Goal: Task Accomplishment & Management: Manage account settings

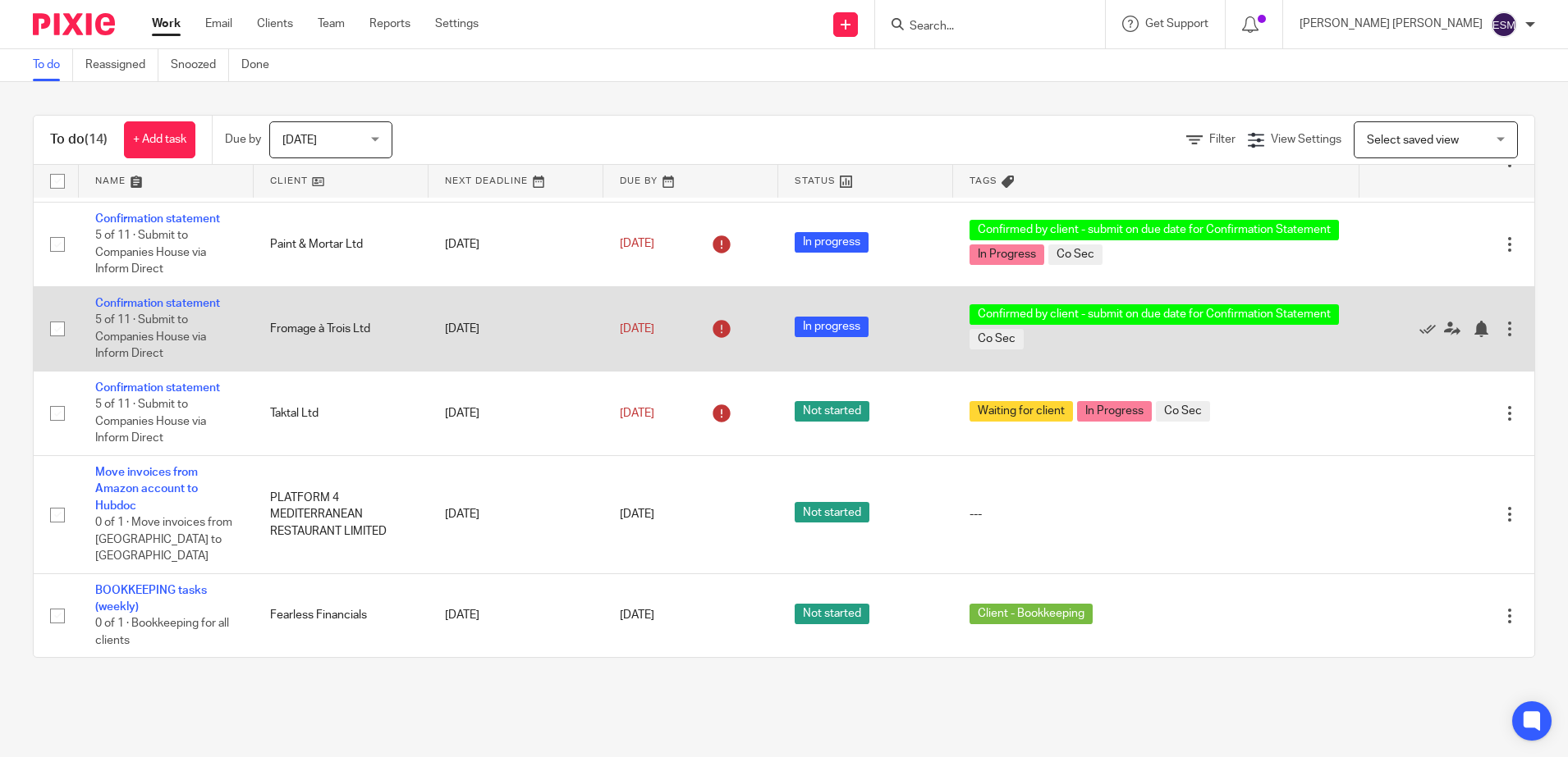
scroll to position [865, 0]
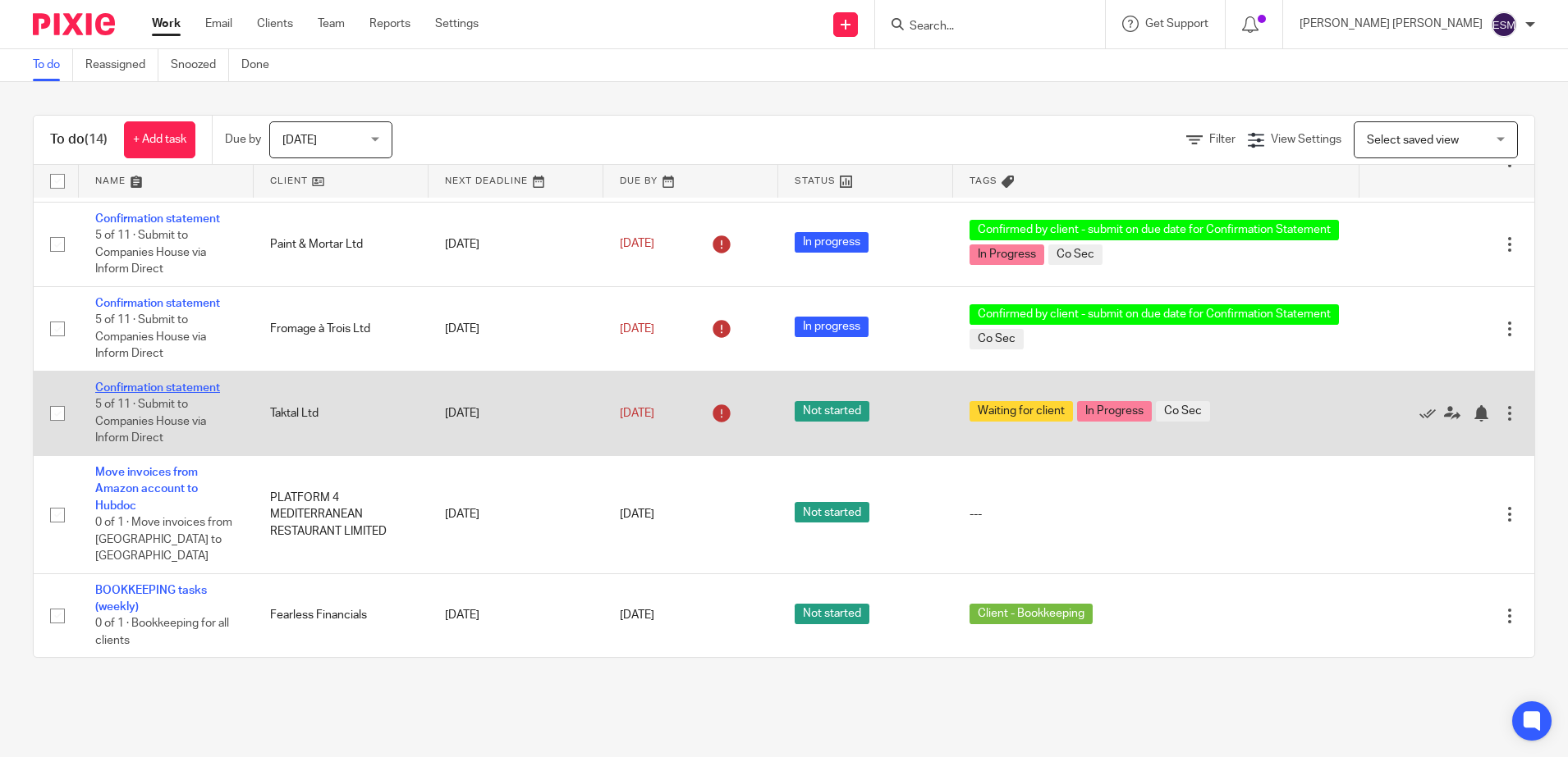
click at [191, 394] on link "Confirmation statement" at bounding box center [158, 388] width 125 height 11
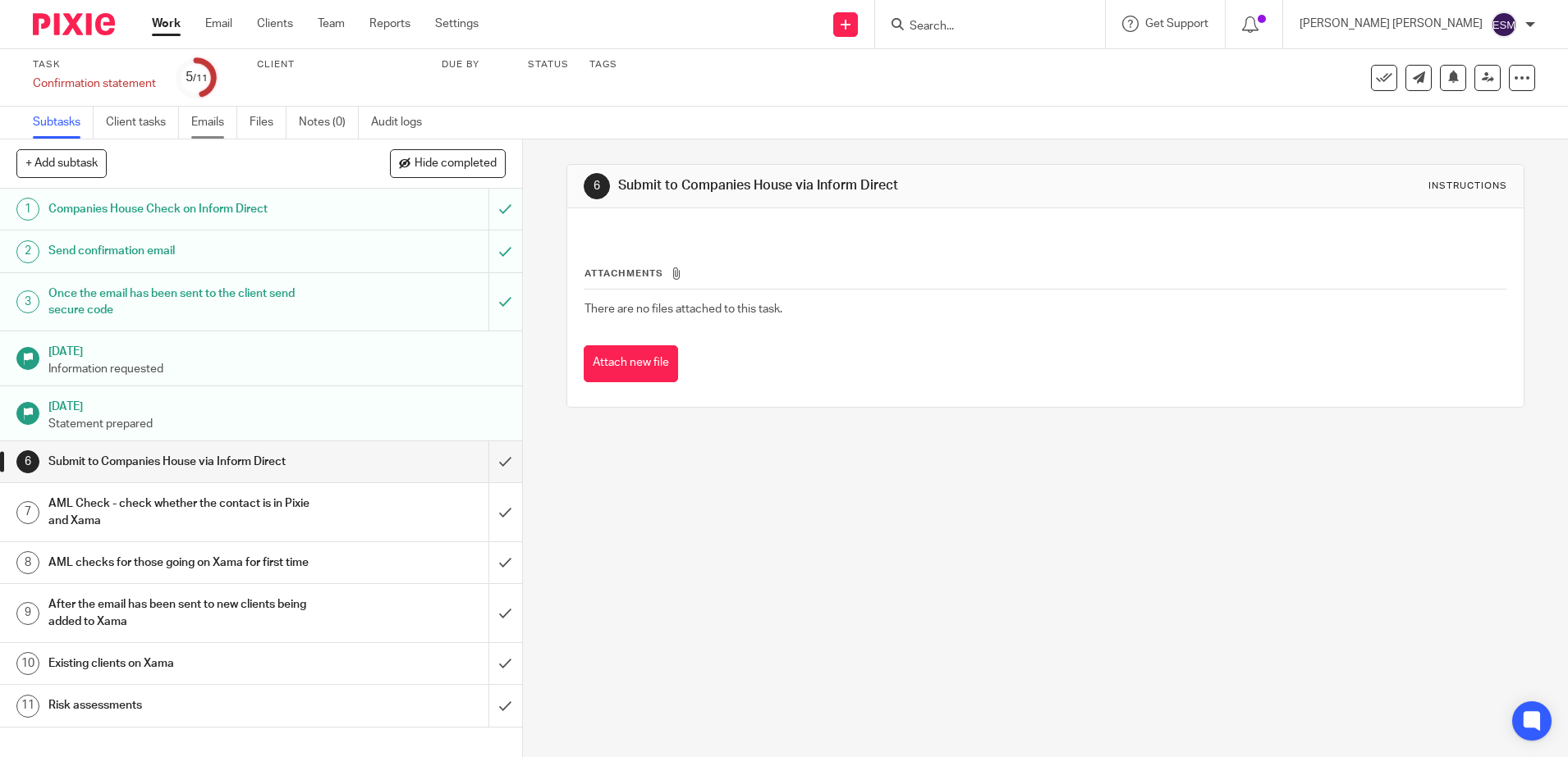
click at [227, 122] on link "Emails" at bounding box center [214, 122] width 46 height 32
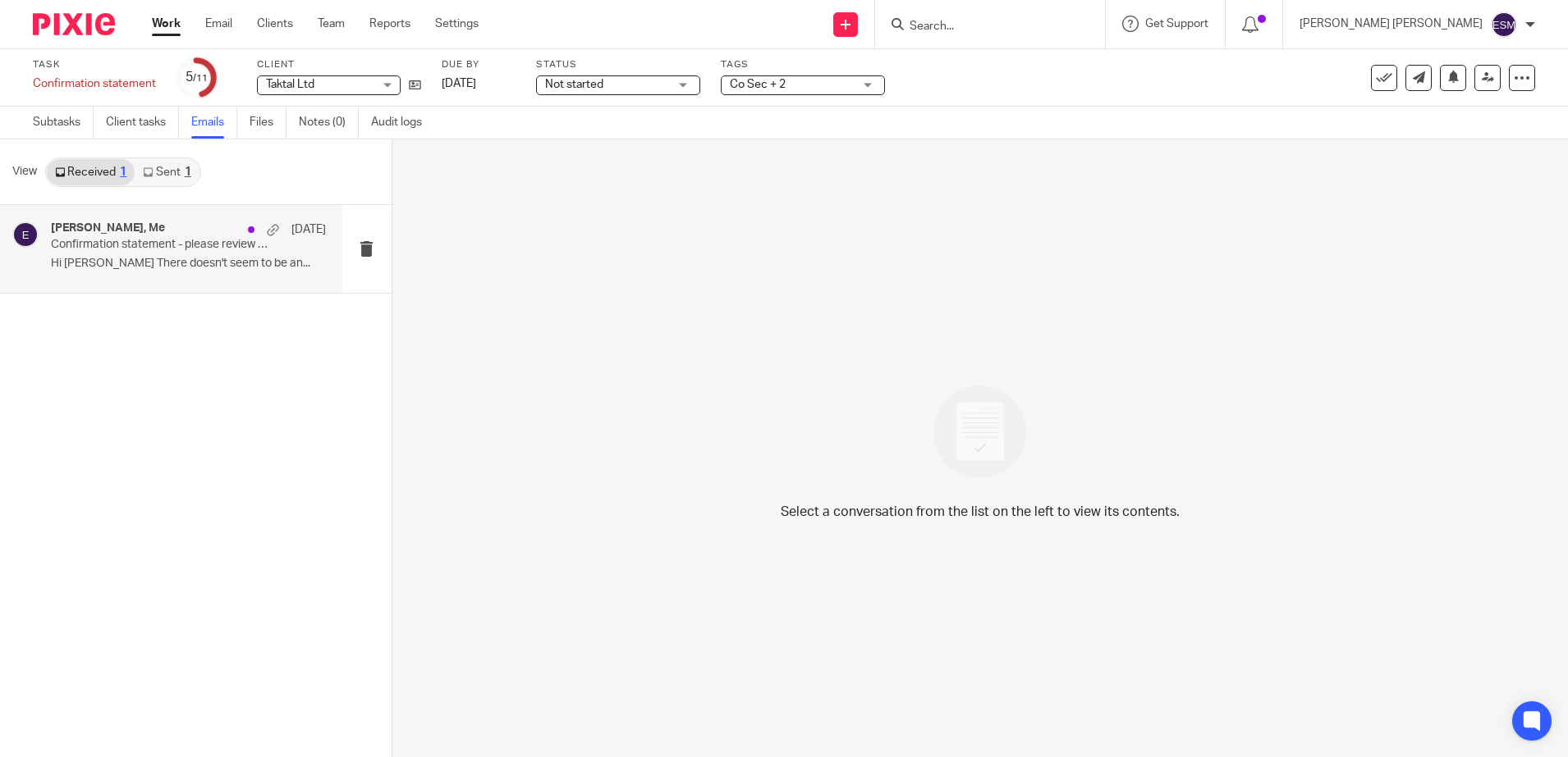
click at [185, 259] on p "Hi Elizabeth There doesn't seem to be an..." at bounding box center [189, 263] width 275 height 14
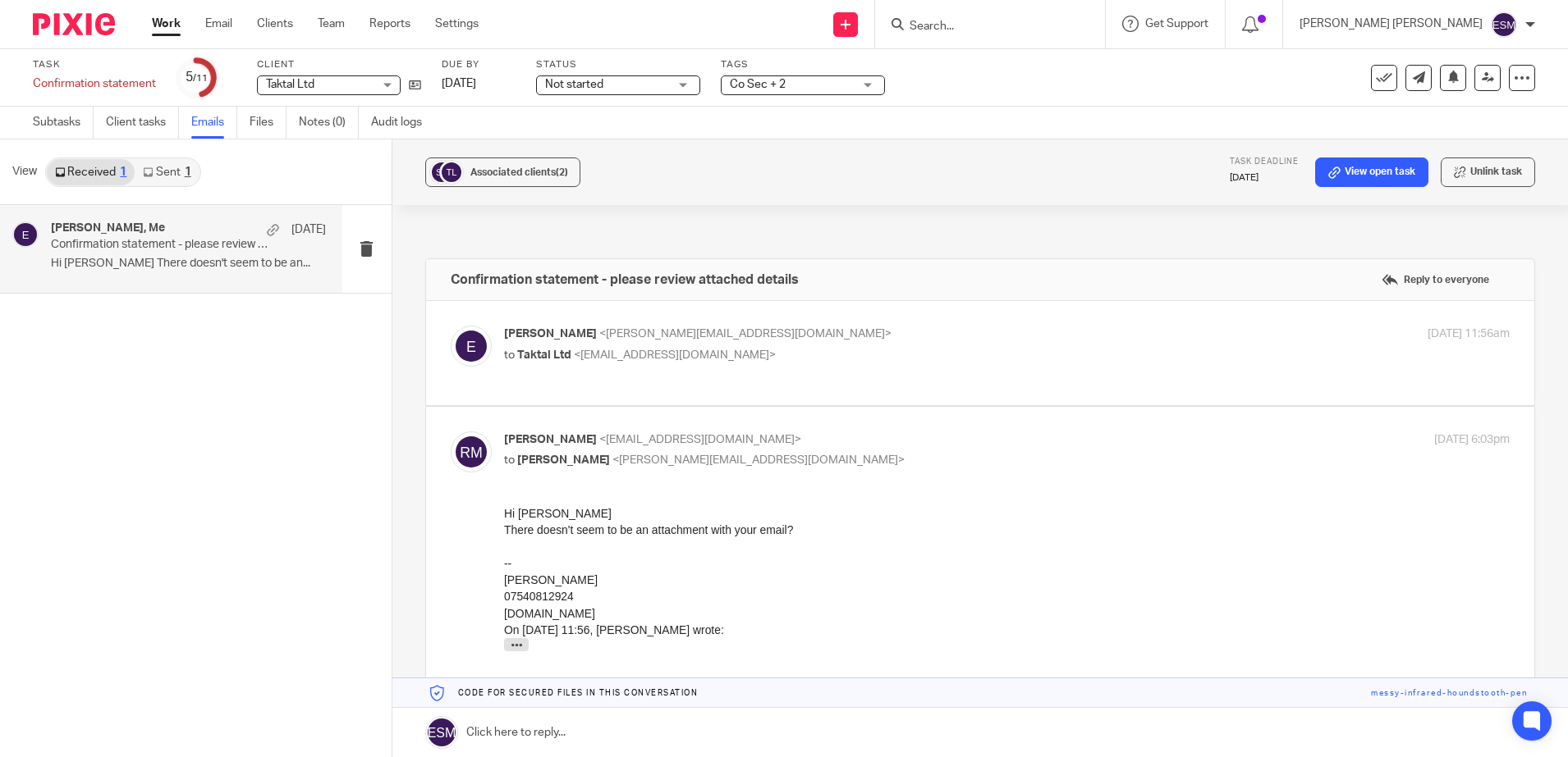
click at [568, 364] on div "Elizabeth <elizabeth@fearlessfinancials.co.uk> to Taktal Ltd <rob@taktal.com> 8…" at bounding box center [1007, 346] width 1007 height 41
checkbox input "true"
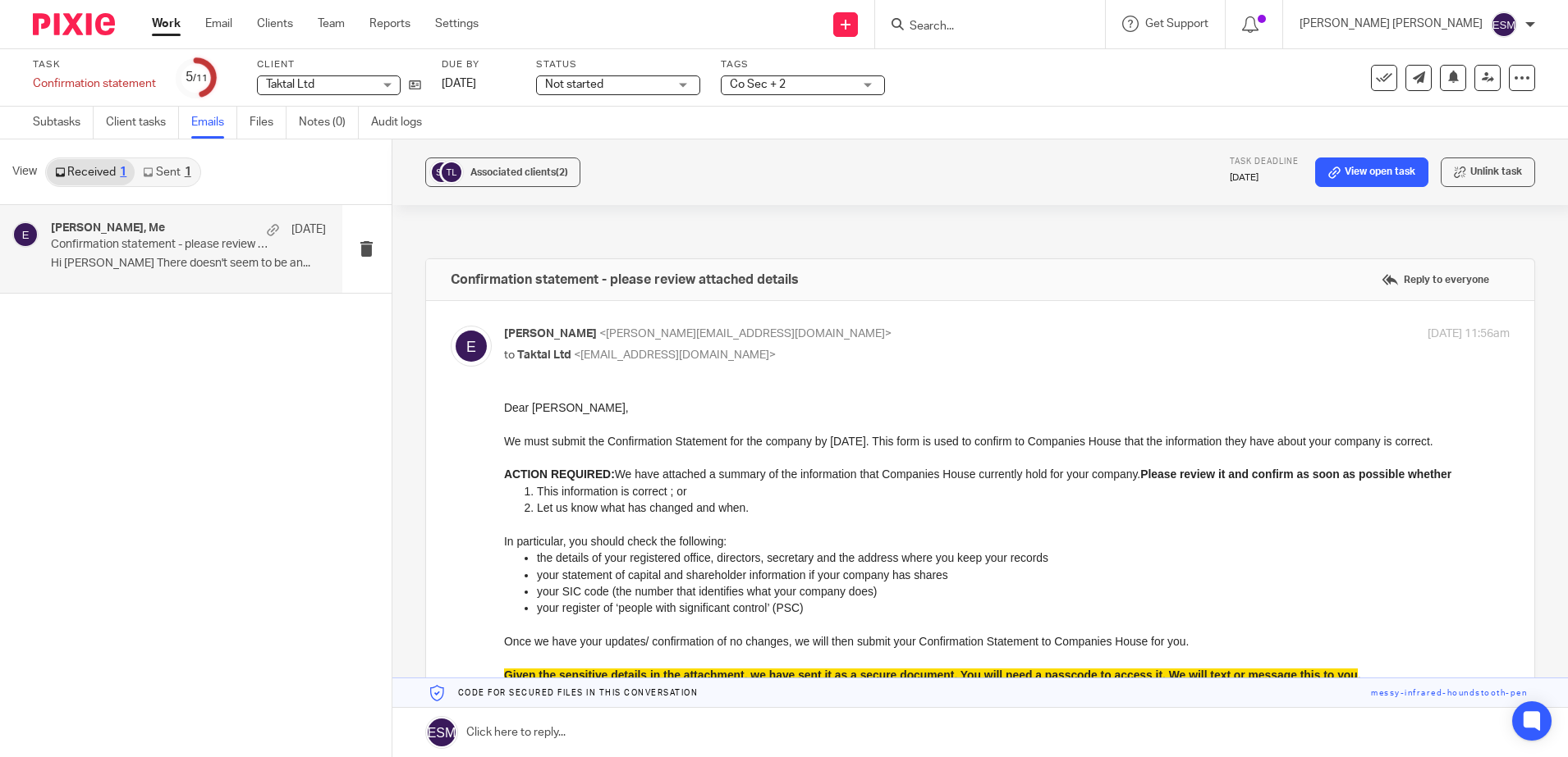
click at [45, 23] on img at bounding box center [73, 24] width 82 height 22
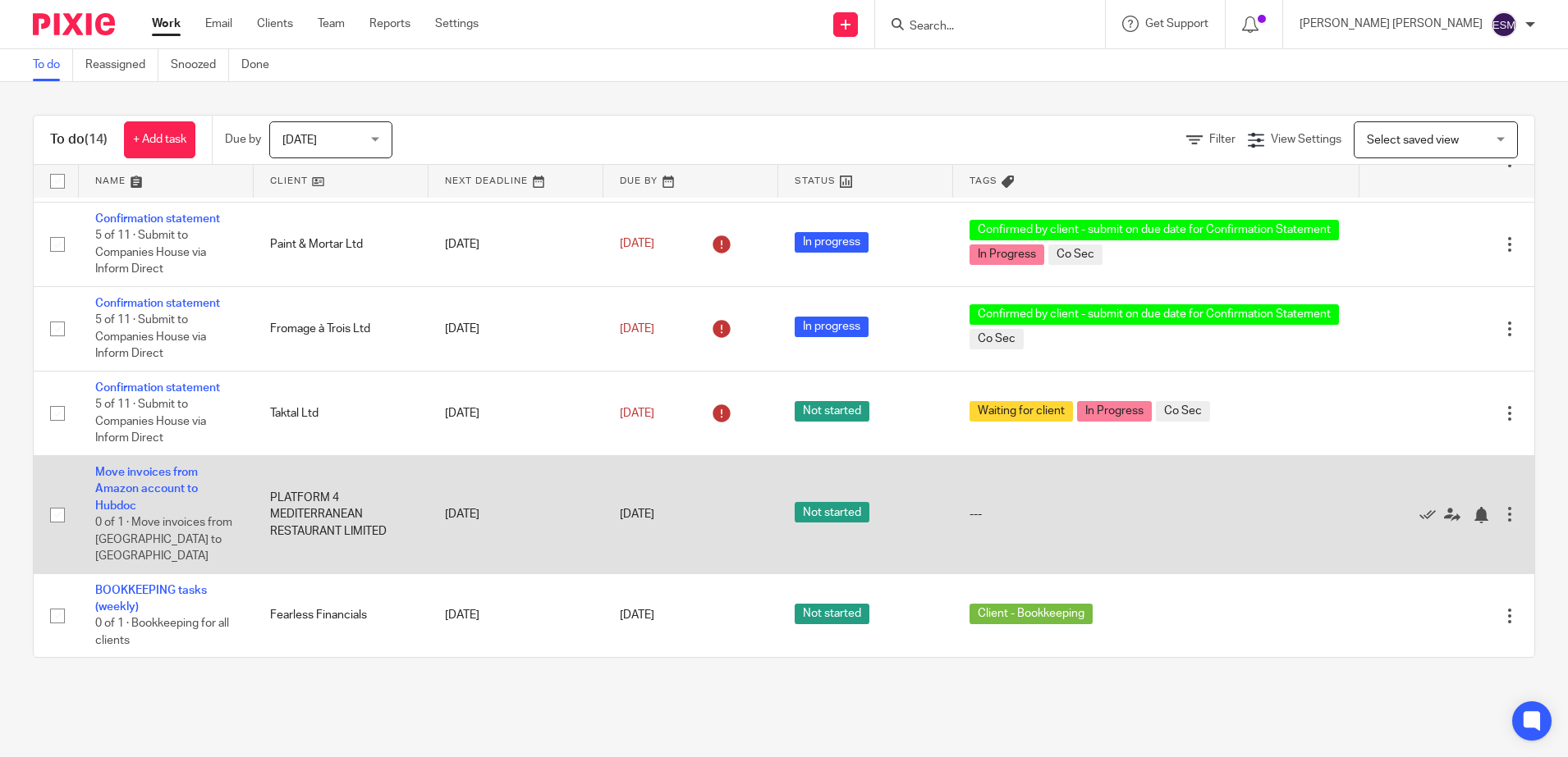
scroll to position [865, 0]
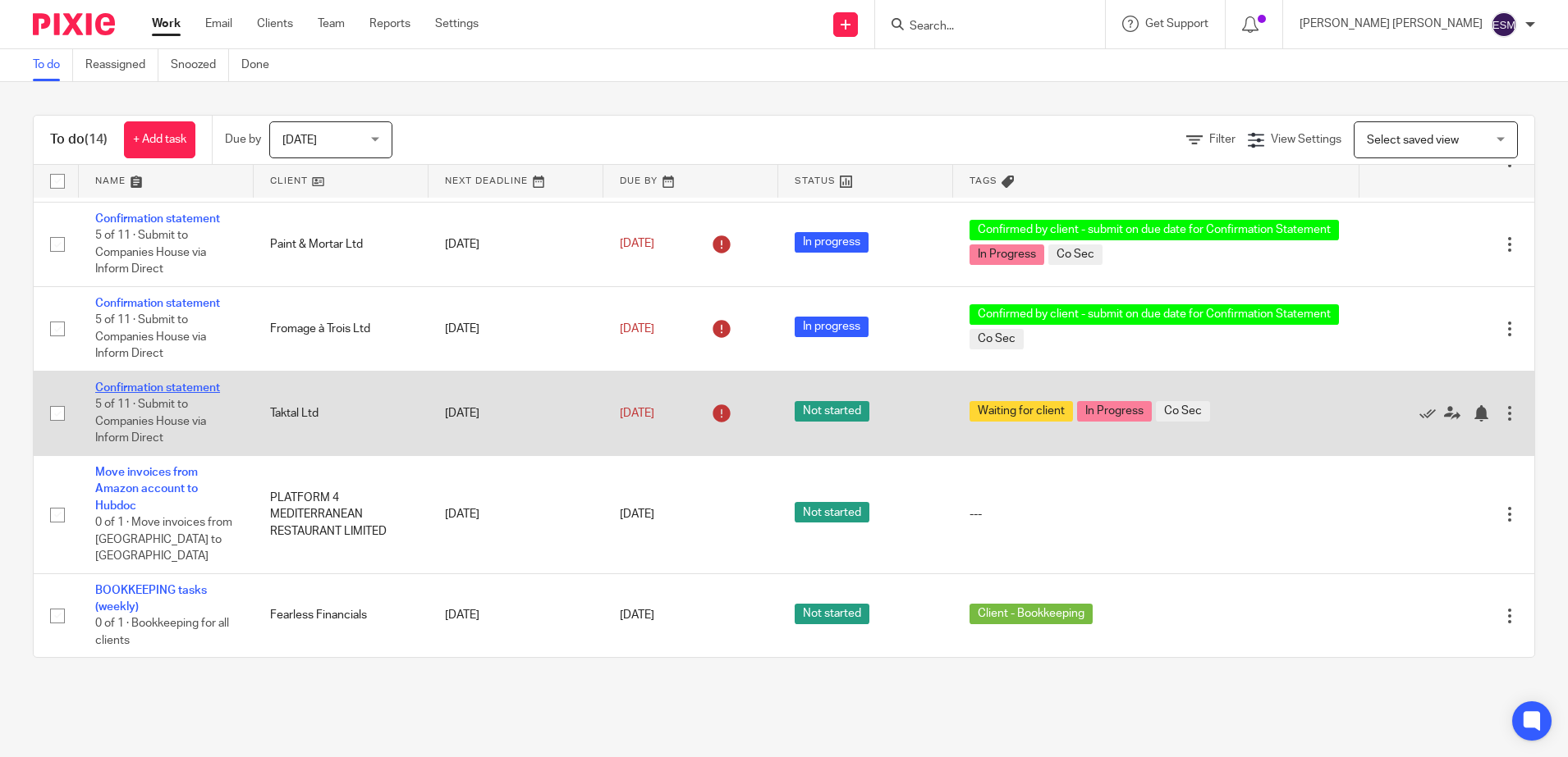
click at [204, 394] on link "Confirmation statement" at bounding box center [158, 388] width 125 height 11
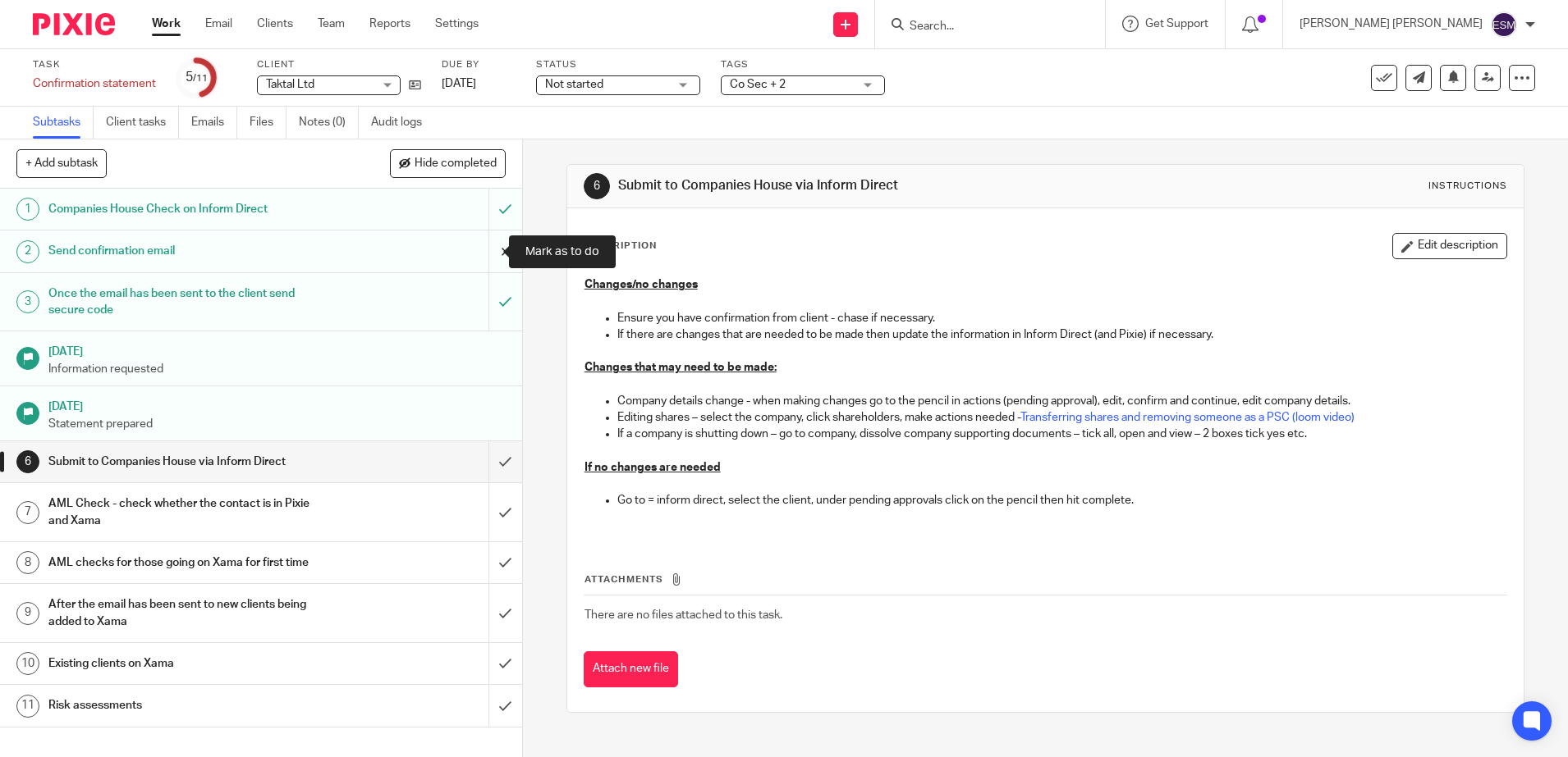
click at [484, 255] on input "submit" at bounding box center [261, 251] width 522 height 41
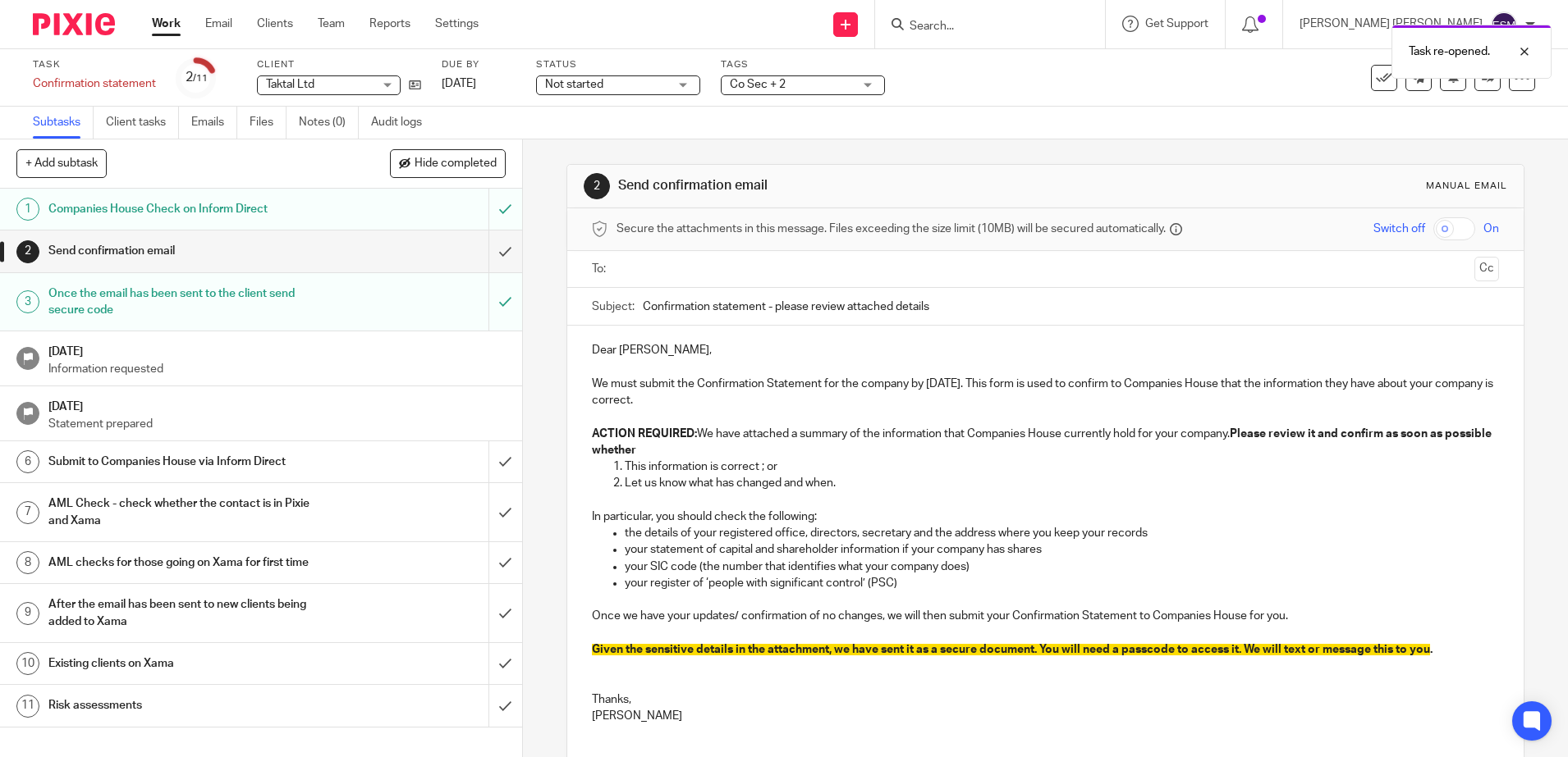
click at [646, 268] on input "text" at bounding box center [1044, 269] width 845 height 19
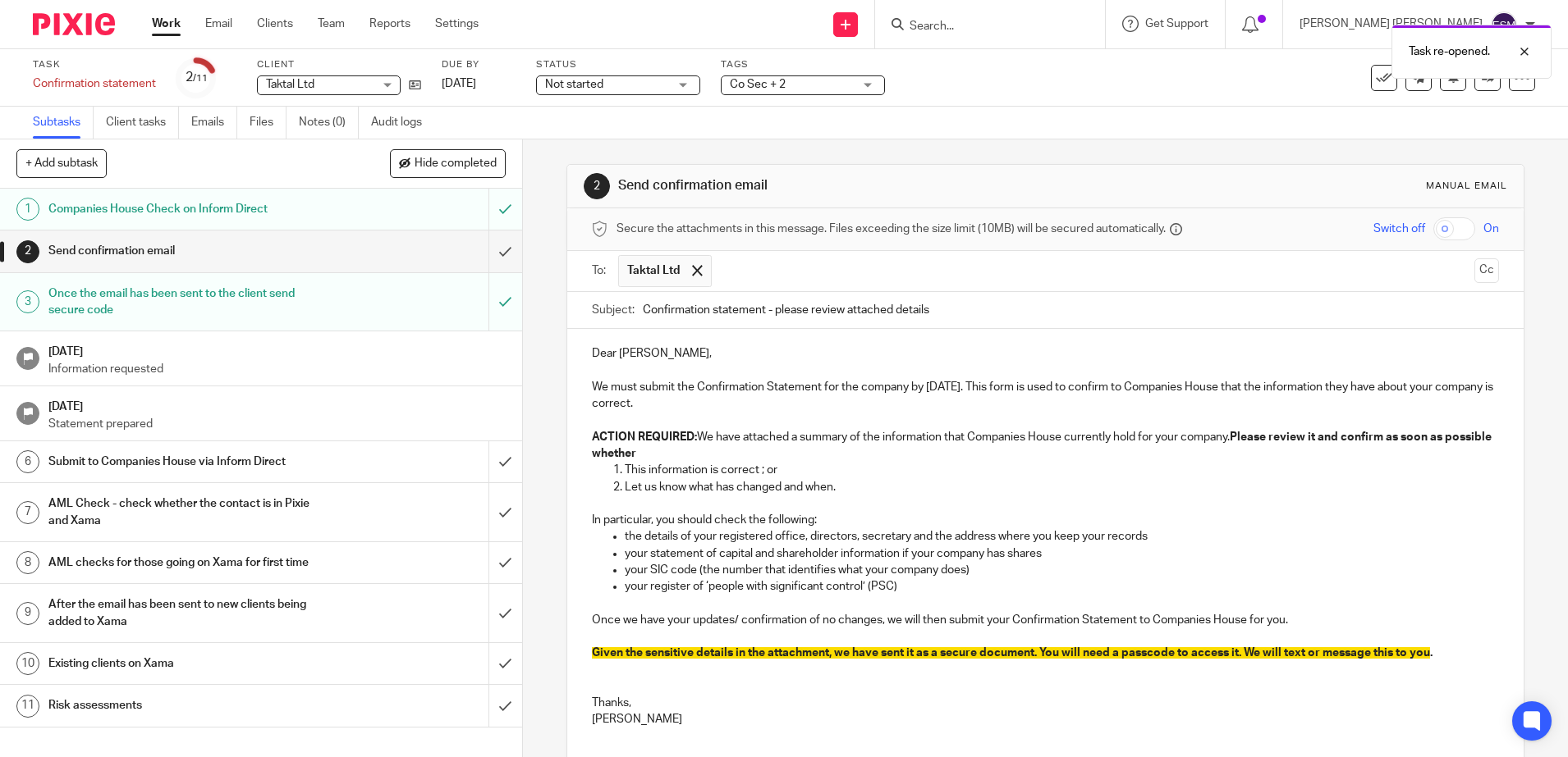
click at [1433, 230] on input "checkbox" at bounding box center [1453, 229] width 41 height 23
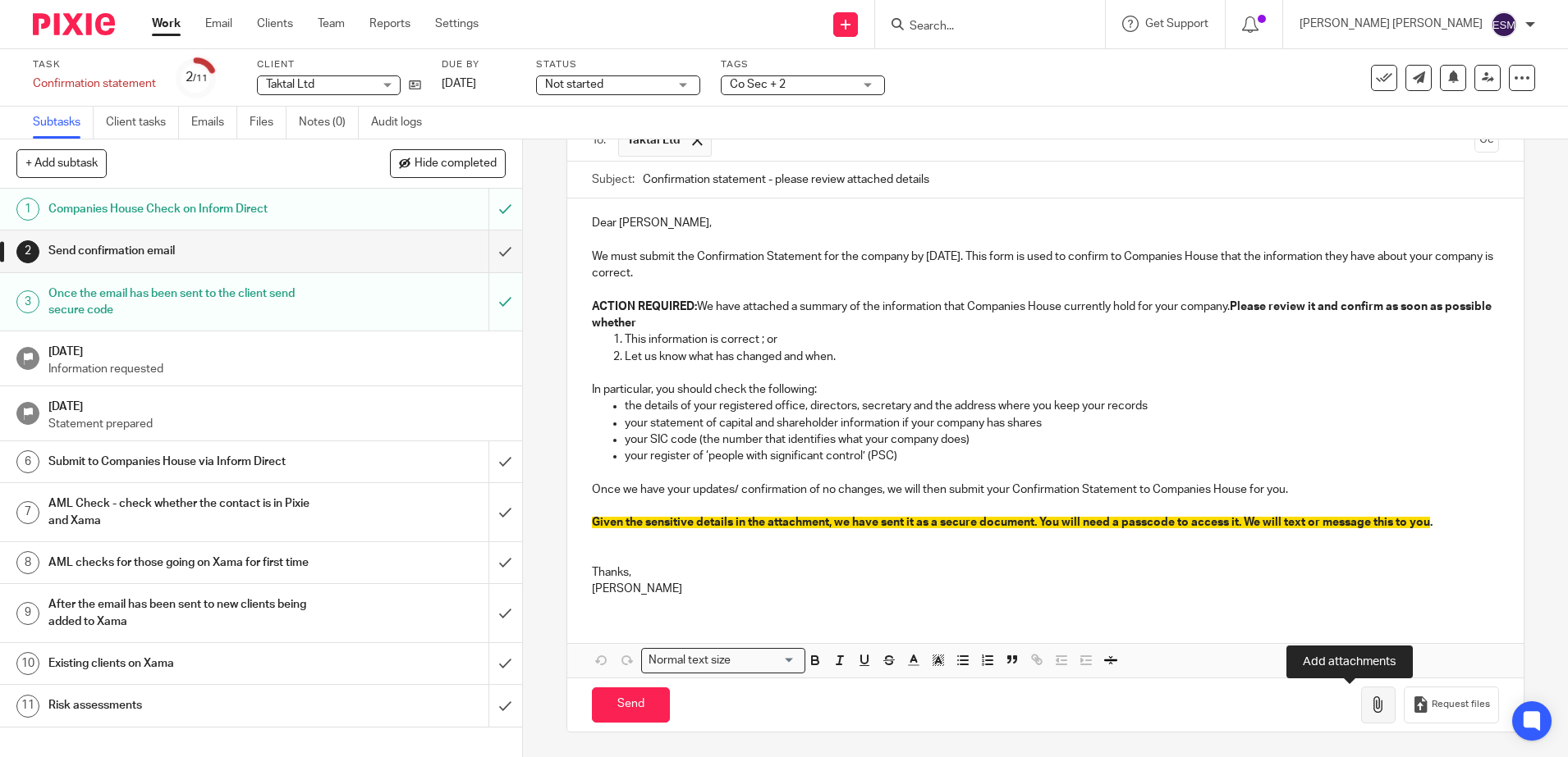
click at [1370, 697] on icon "button" at bounding box center [1378, 705] width 17 height 17
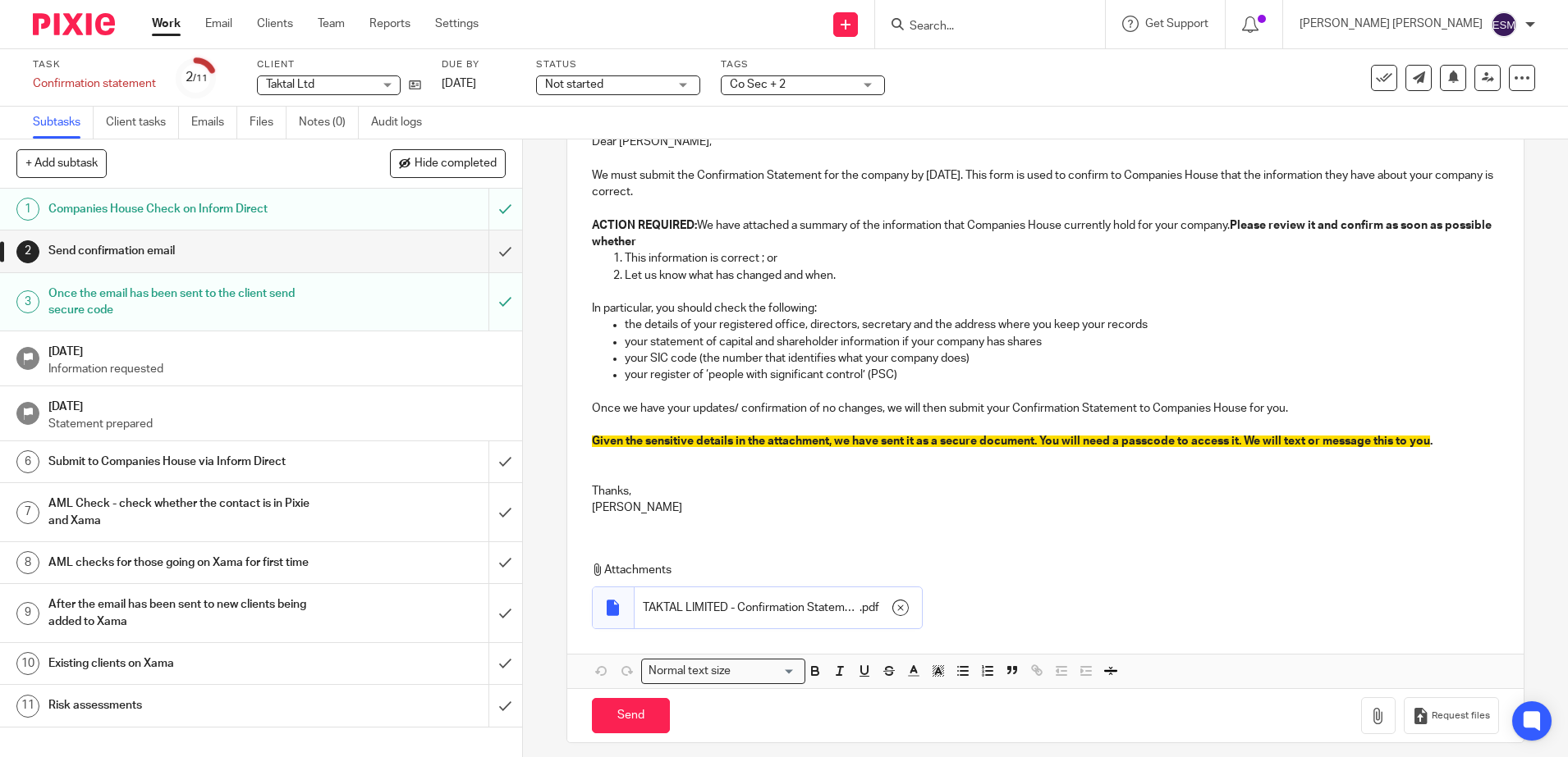
scroll to position [223, 0]
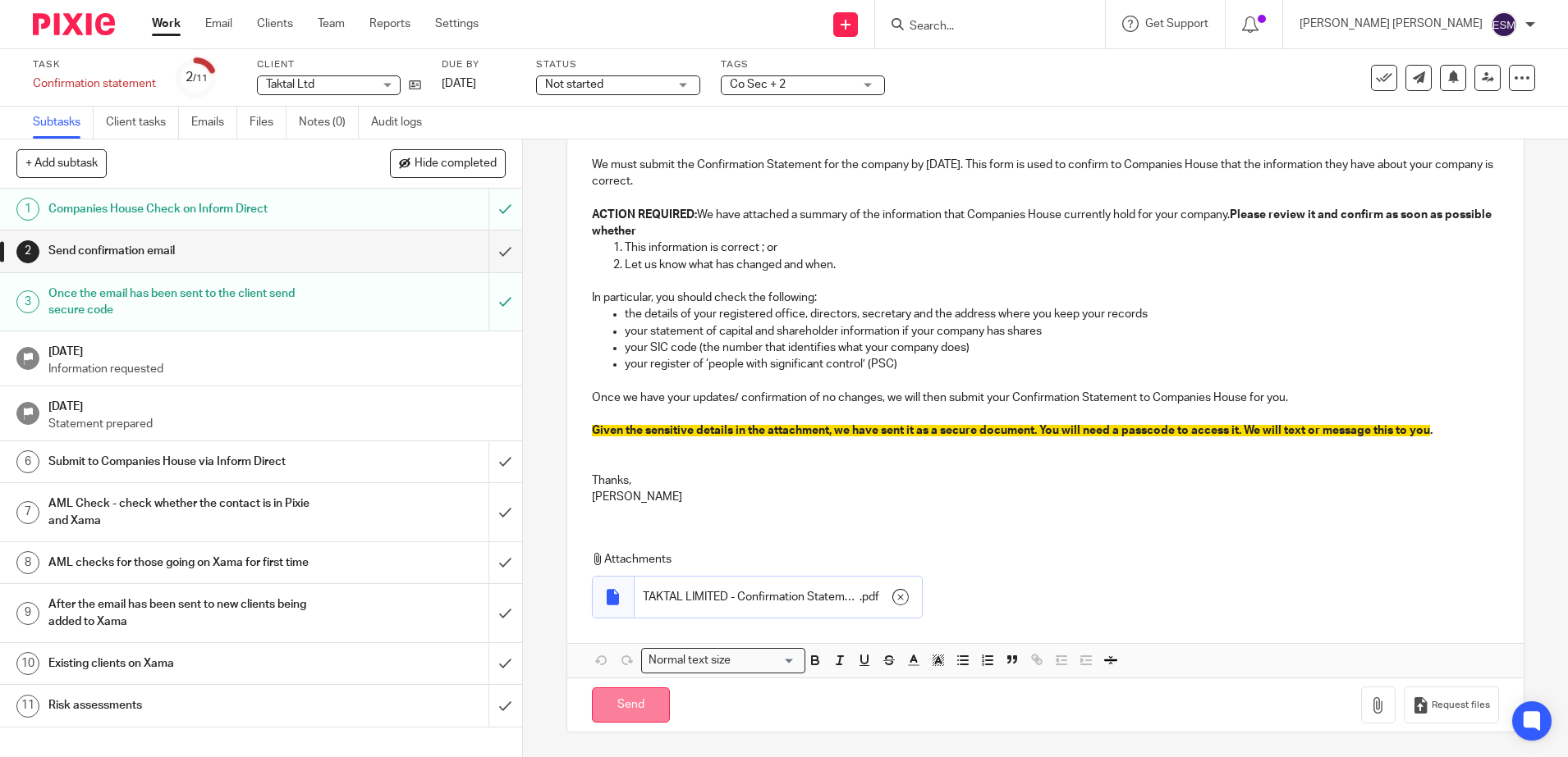
click at [614, 704] on input "Send" at bounding box center [630, 705] width 78 height 35
checkbox input "false"
type input "Sent"
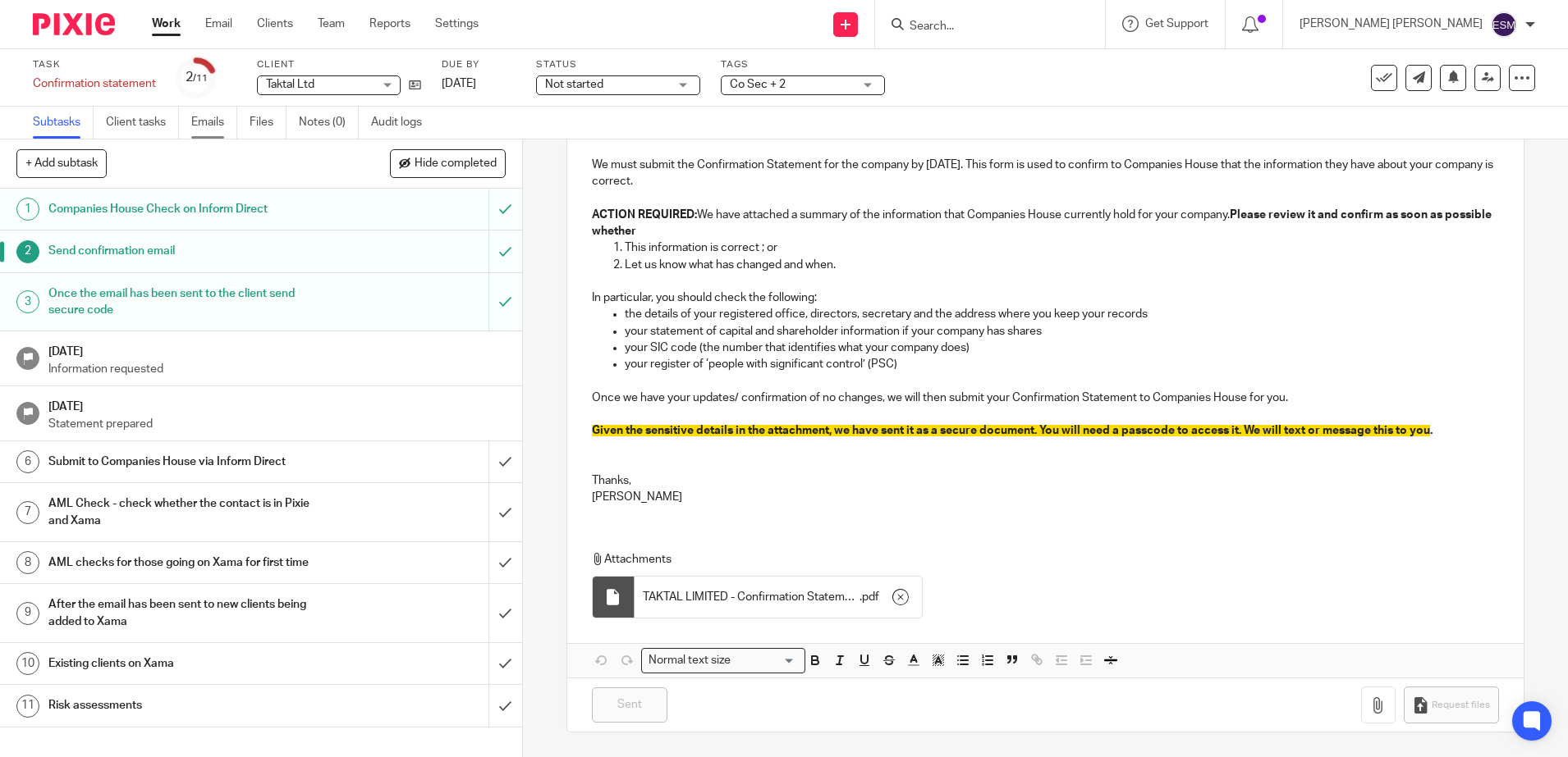
click at [228, 120] on link "Emails" at bounding box center [214, 122] width 46 height 32
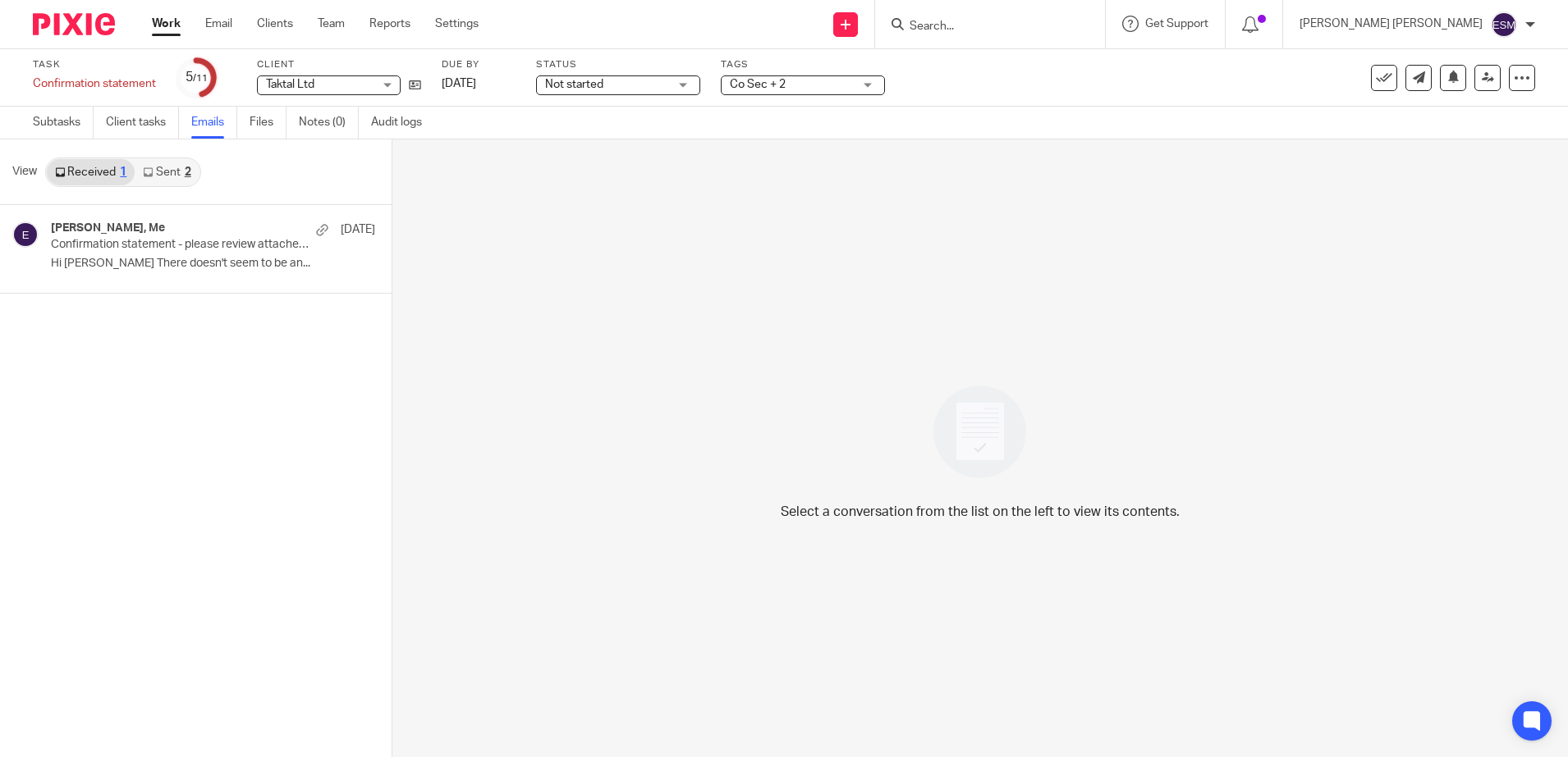
click at [172, 174] on link "Sent 2" at bounding box center [167, 173] width 64 height 26
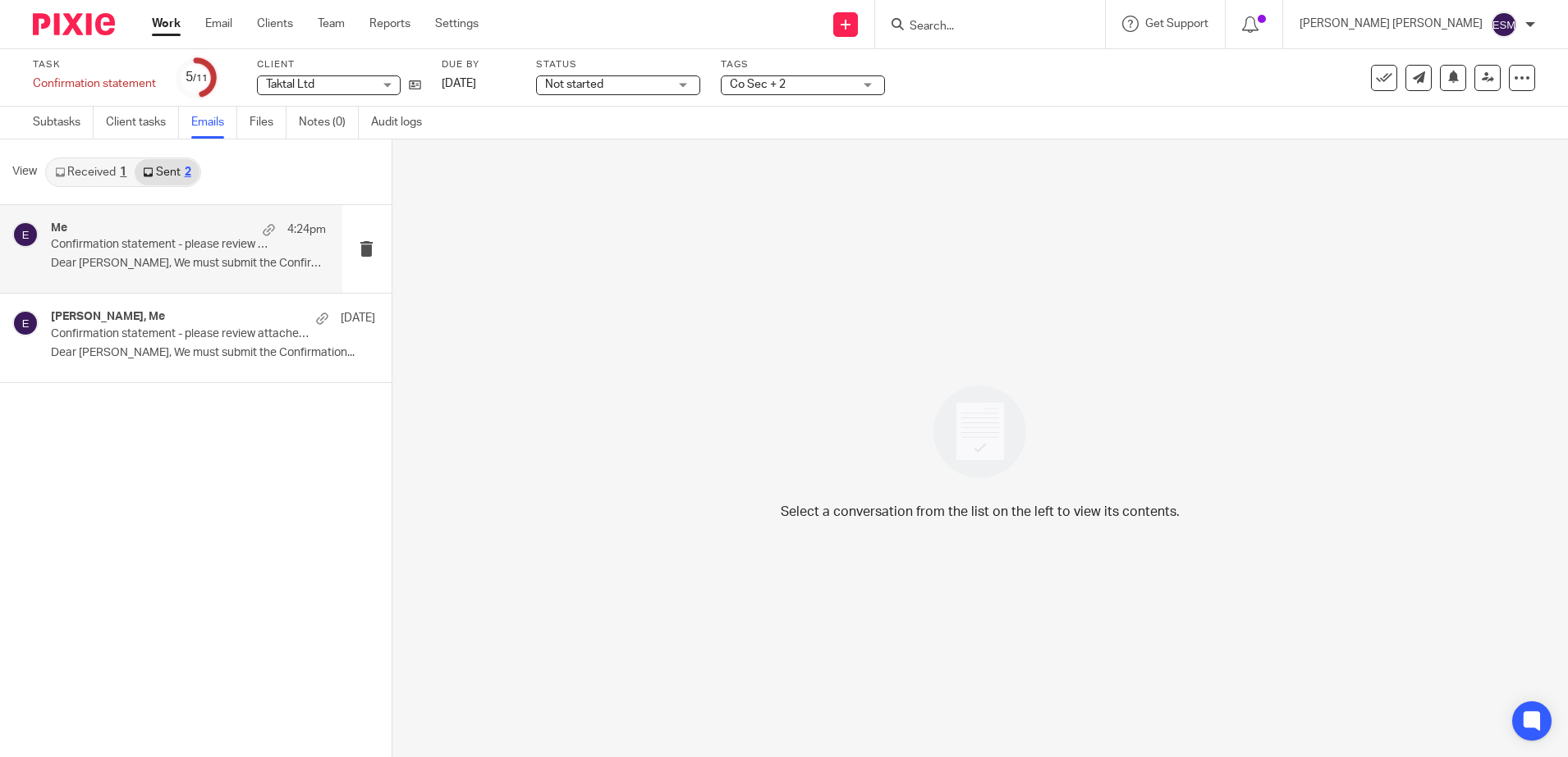
click at [143, 221] on div "Me 4:24pm" at bounding box center [189, 229] width 275 height 17
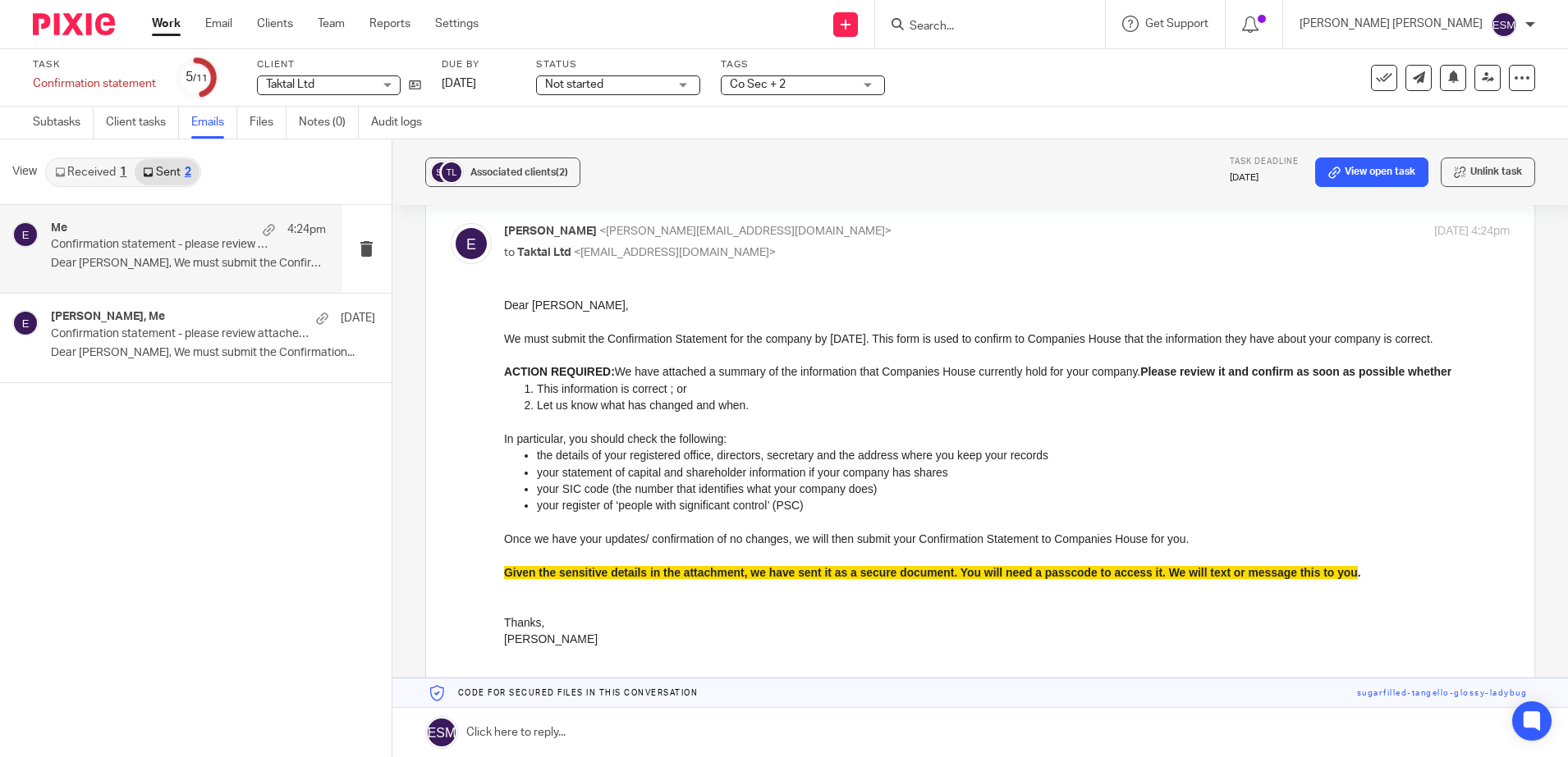
scroll to position [205, 0]
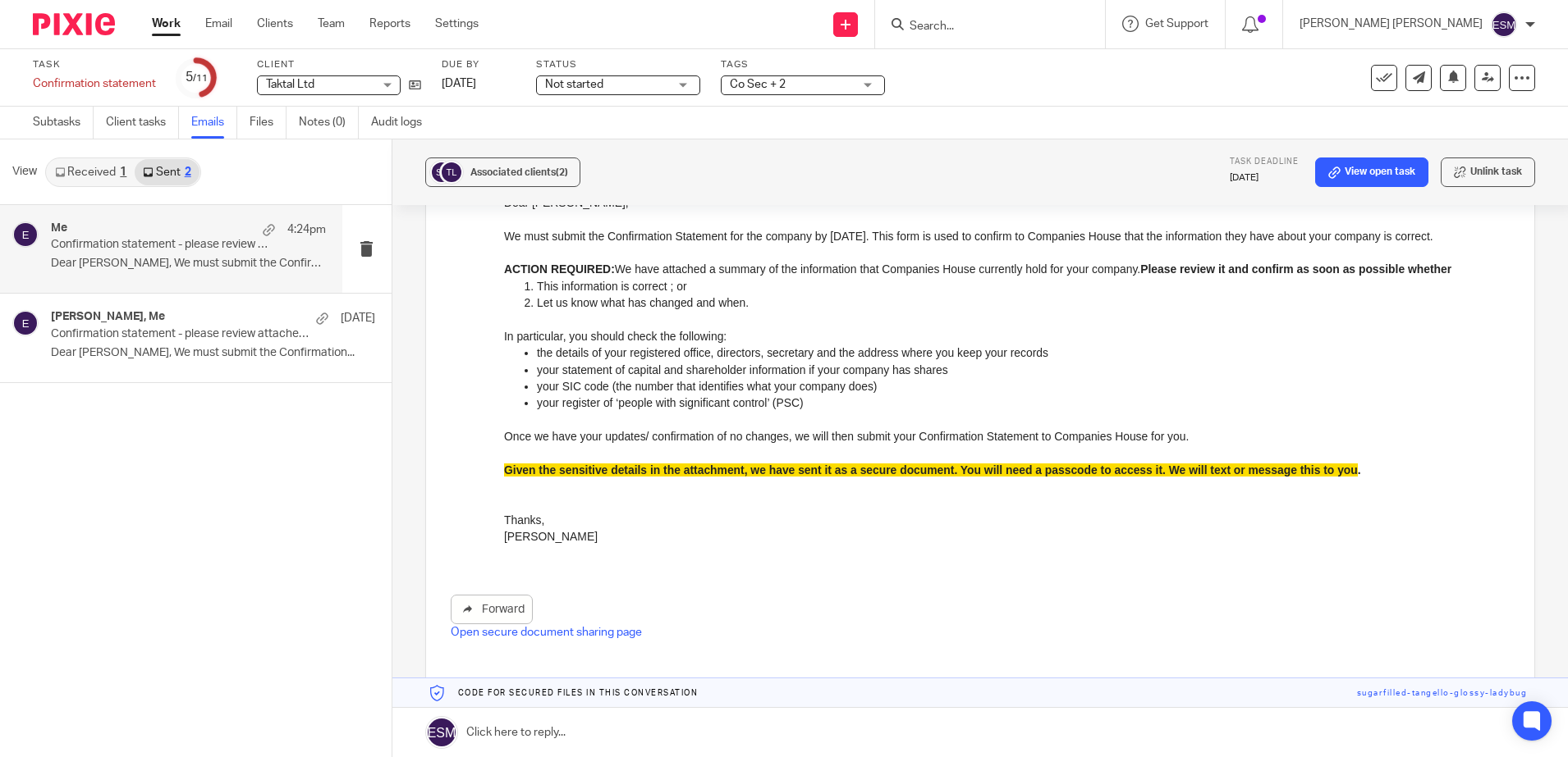
drag, startPoint x: 98, startPoint y: 15, endPoint x: 212, endPoint y: 90, distance: 136.5
click at [98, 16] on img at bounding box center [73, 24] width 82 height 22
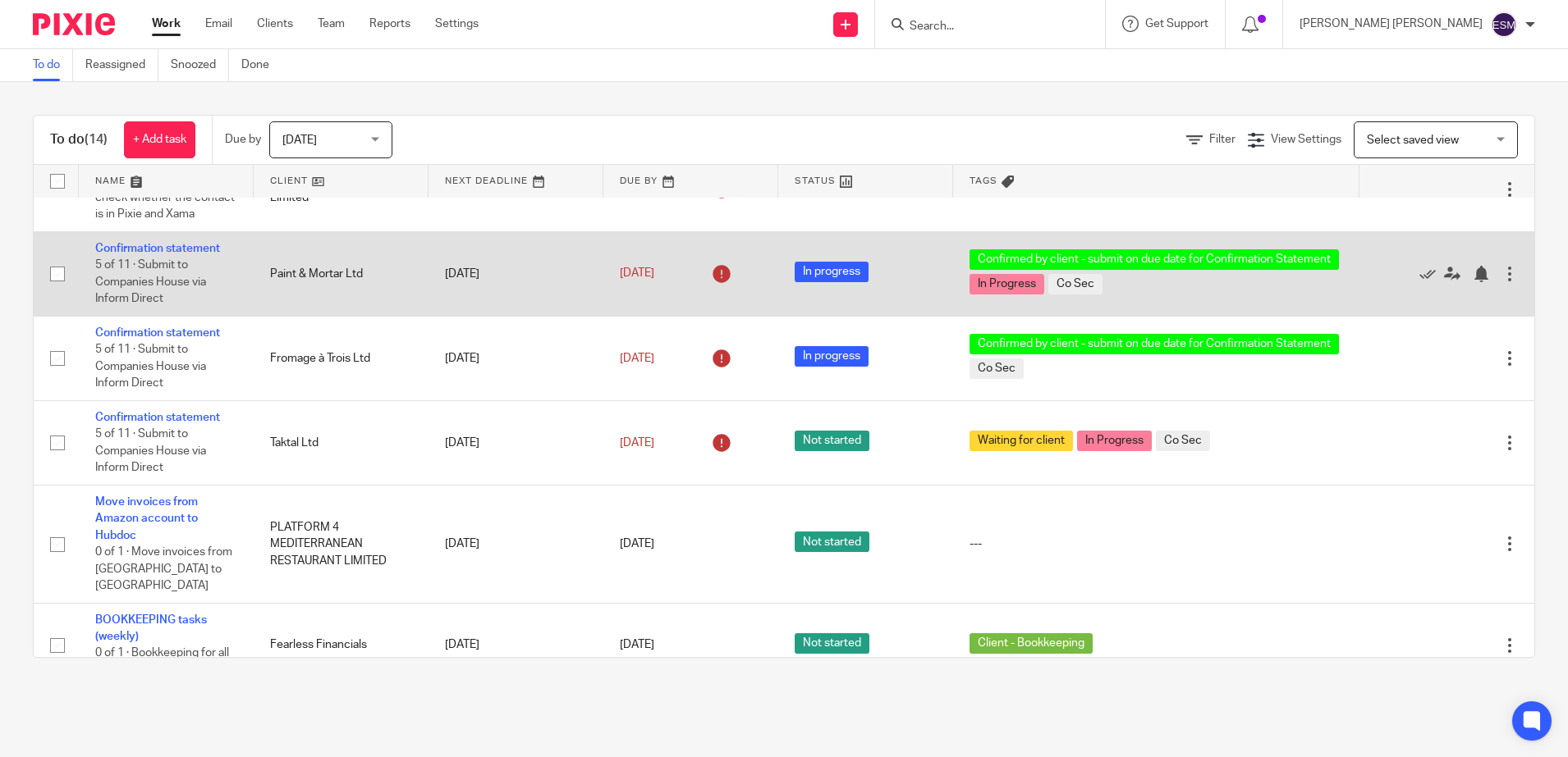
scroll to position [865, 0]
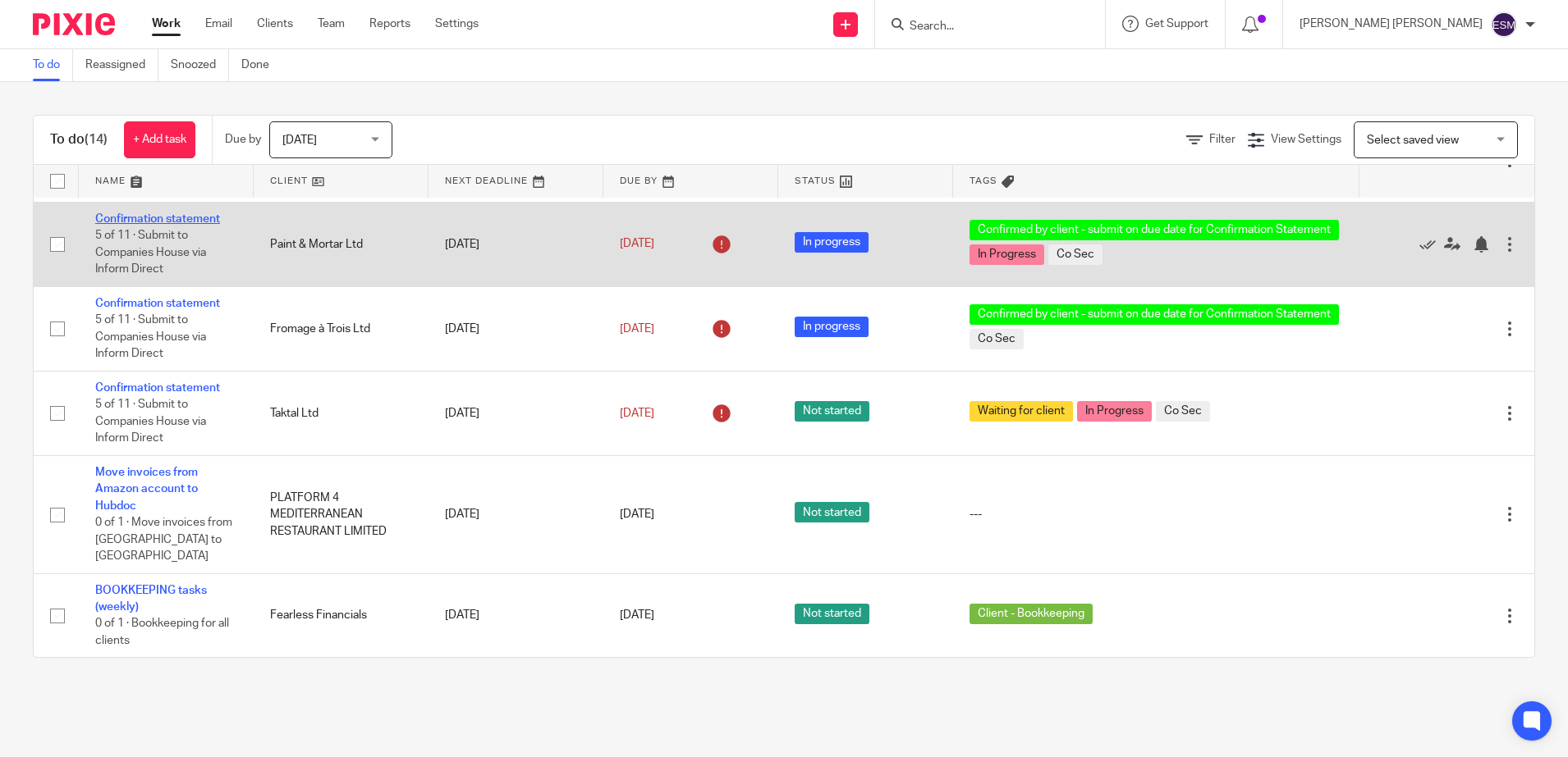
click at [196, 225] on link "Confirmation statement" at bounding box center [158, 219] width 125 height 11
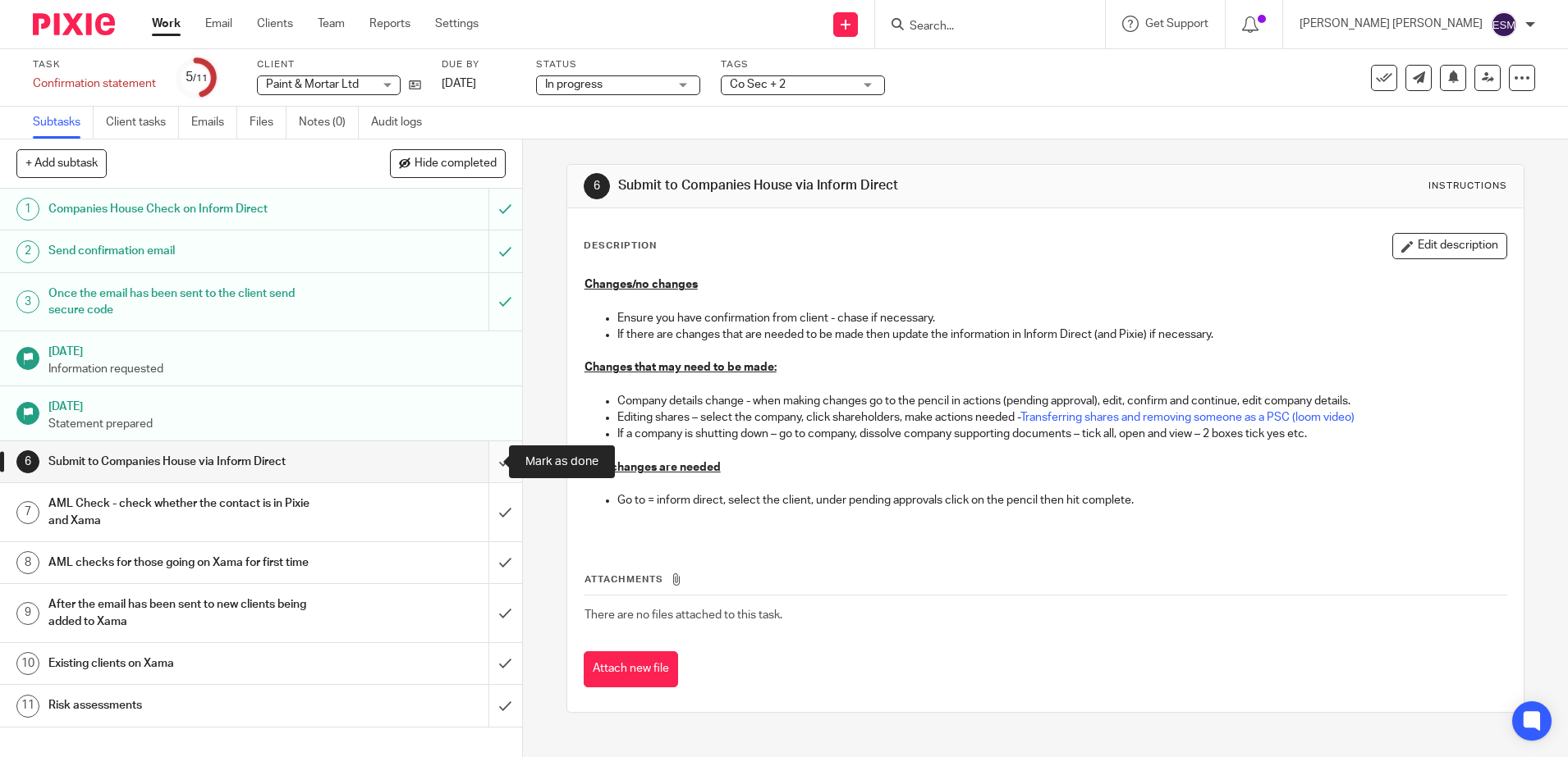
click at [485, 456] on input "submit" at bounding box center [261, 462] width 522 height 41
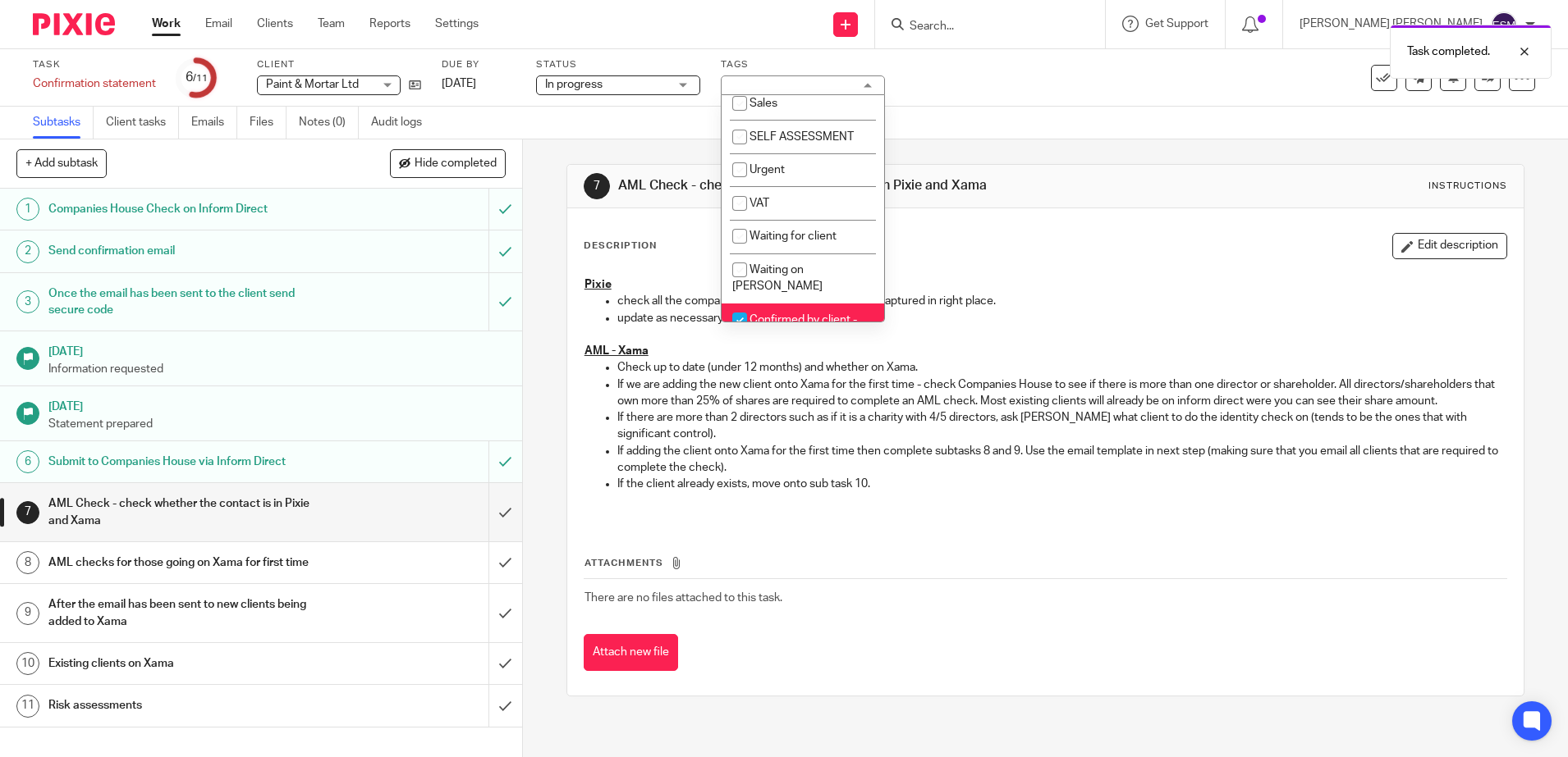
scroll to position [411, 0]
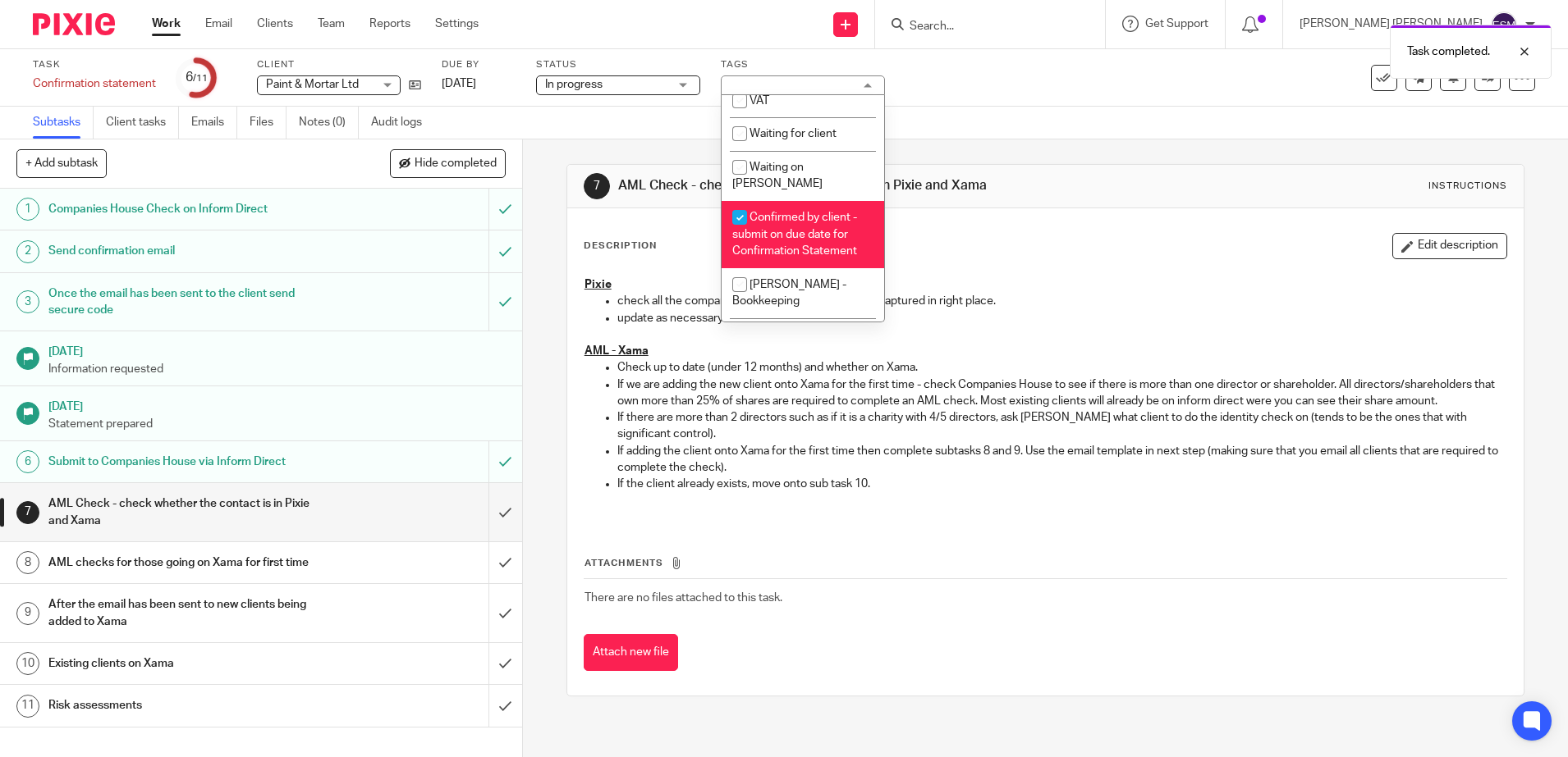
click at [746, 202] on input "checkbox" at bounding box center [739, 217] width 31 height 31
checkbox input "false"
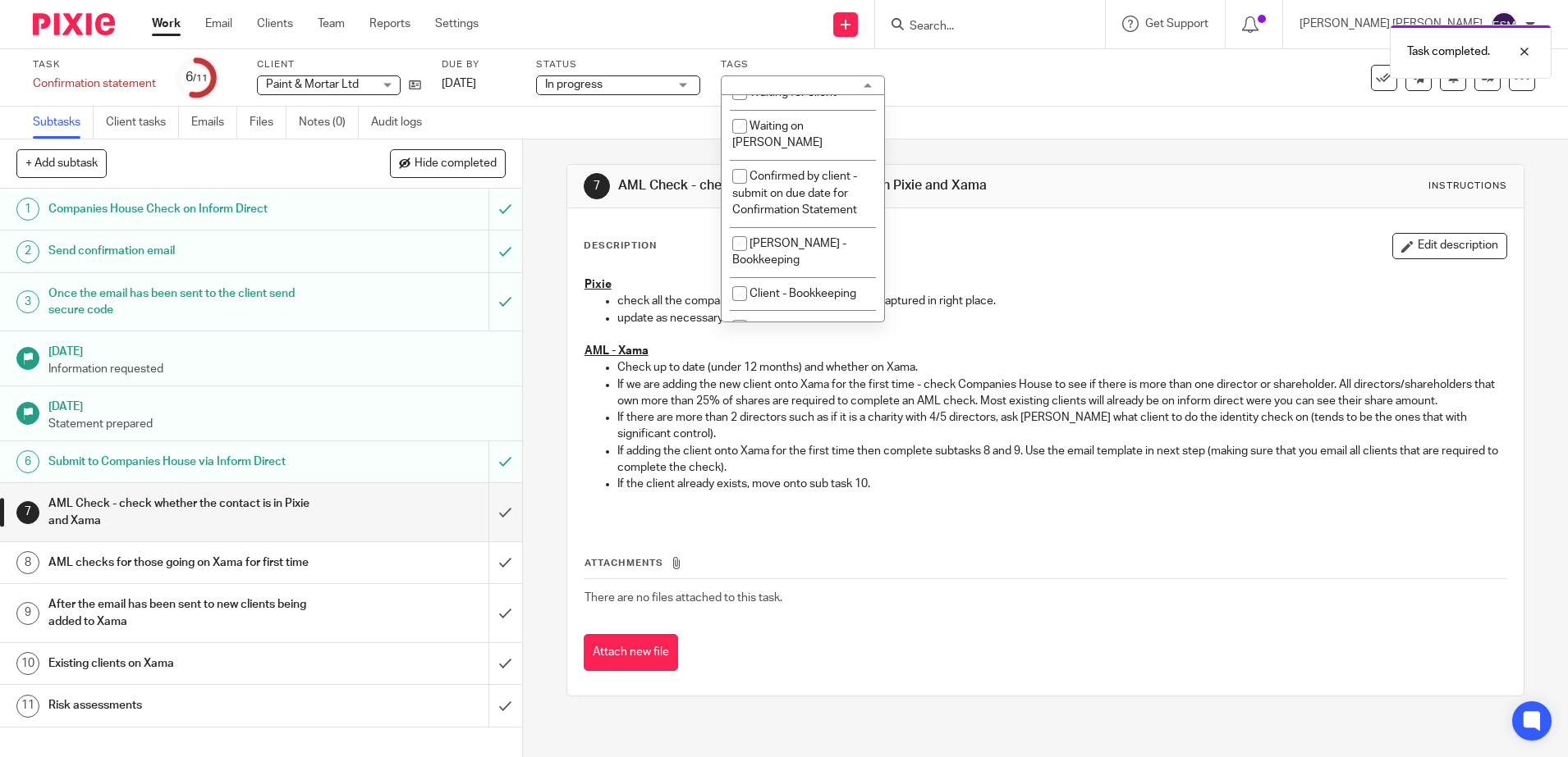
scroll to position [472, 0]
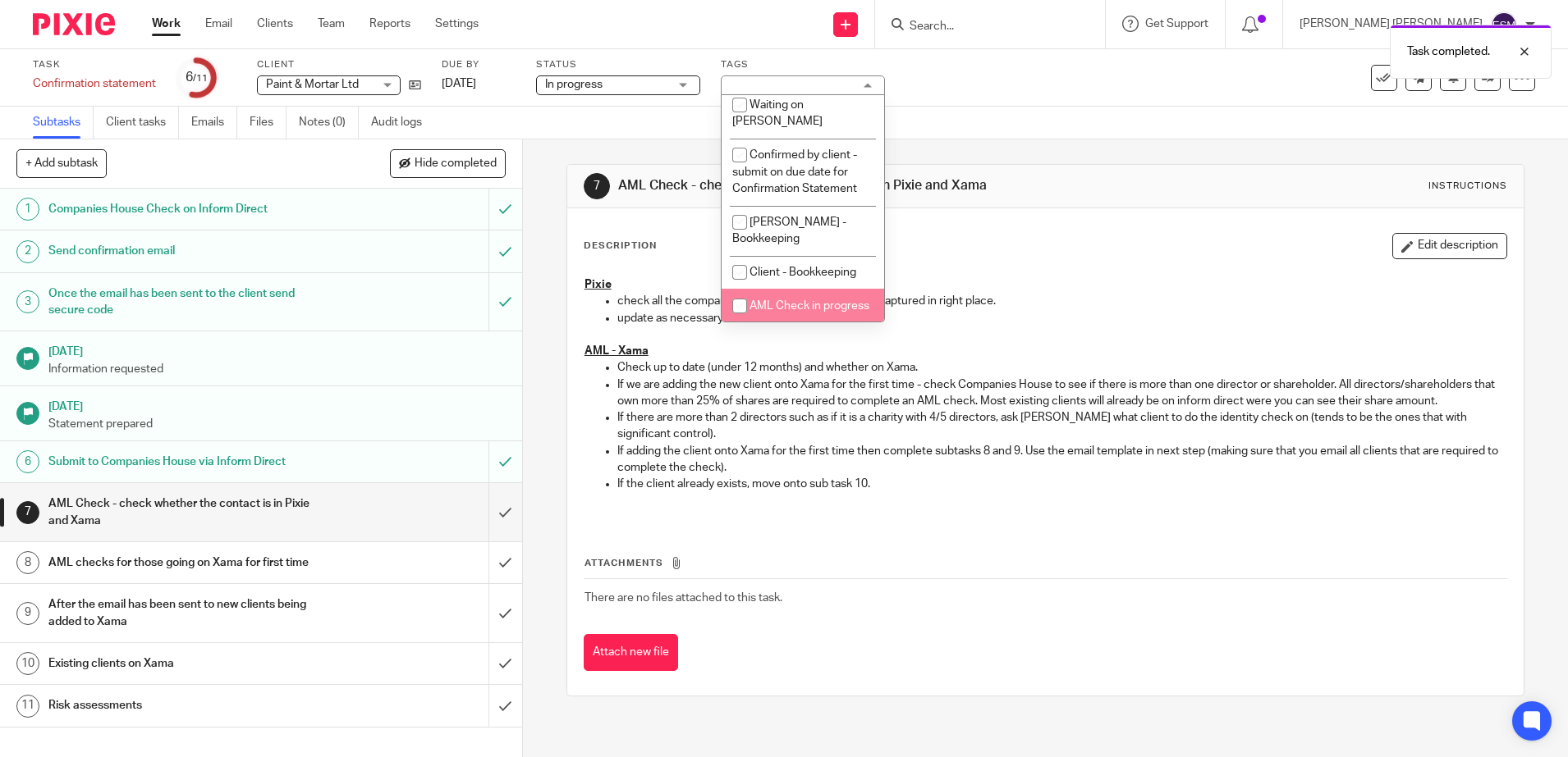
click at [745, 291] on input "checkbox" at bounding box center [739, 306] width 31 height 31
checkbox input "true"
click at [99, 36] on div at bounding box center [68, 24] width 136 height 48
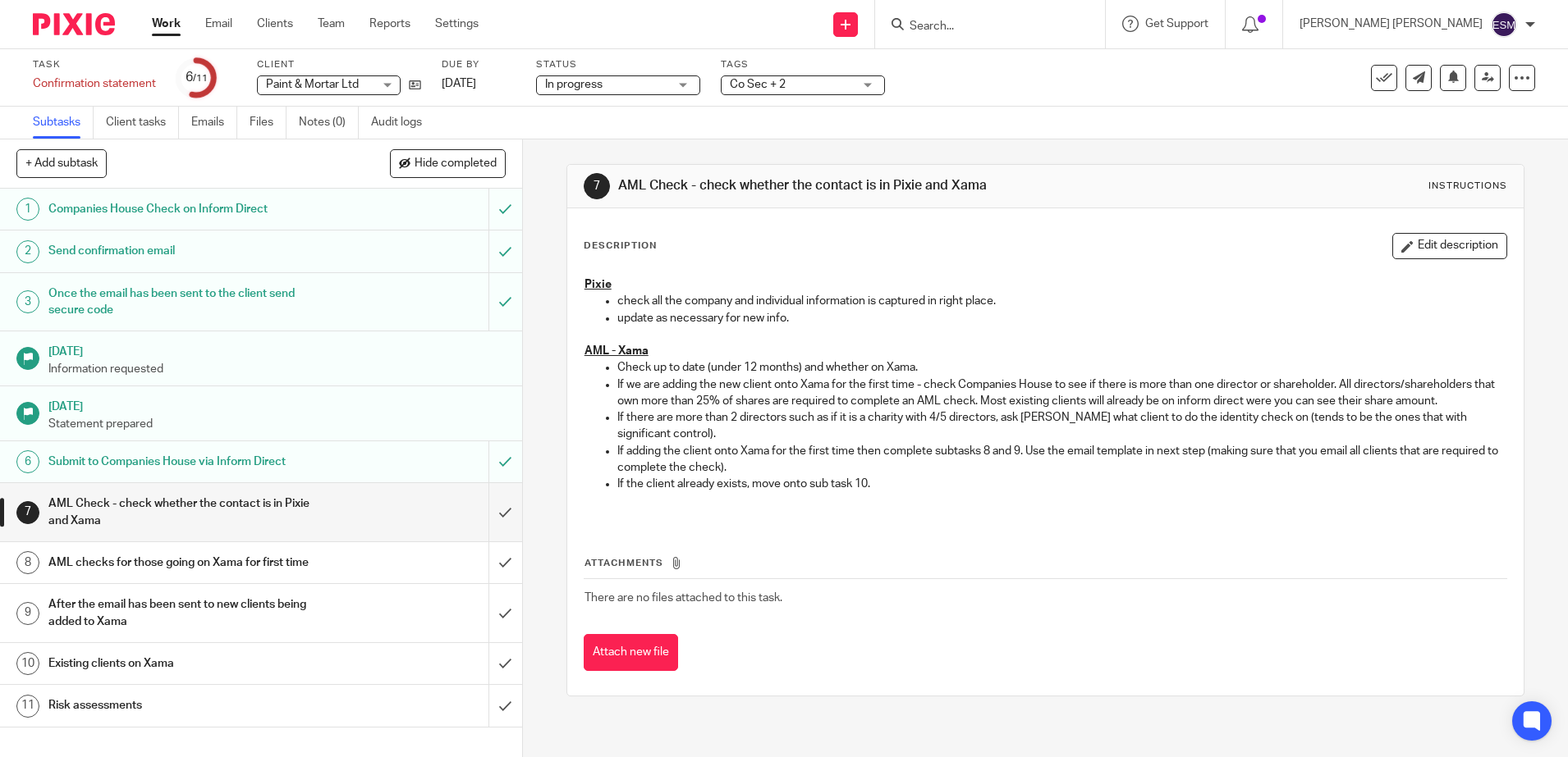
click at [103, 21] on img at bounding box center [73, 24] width 82 height 22
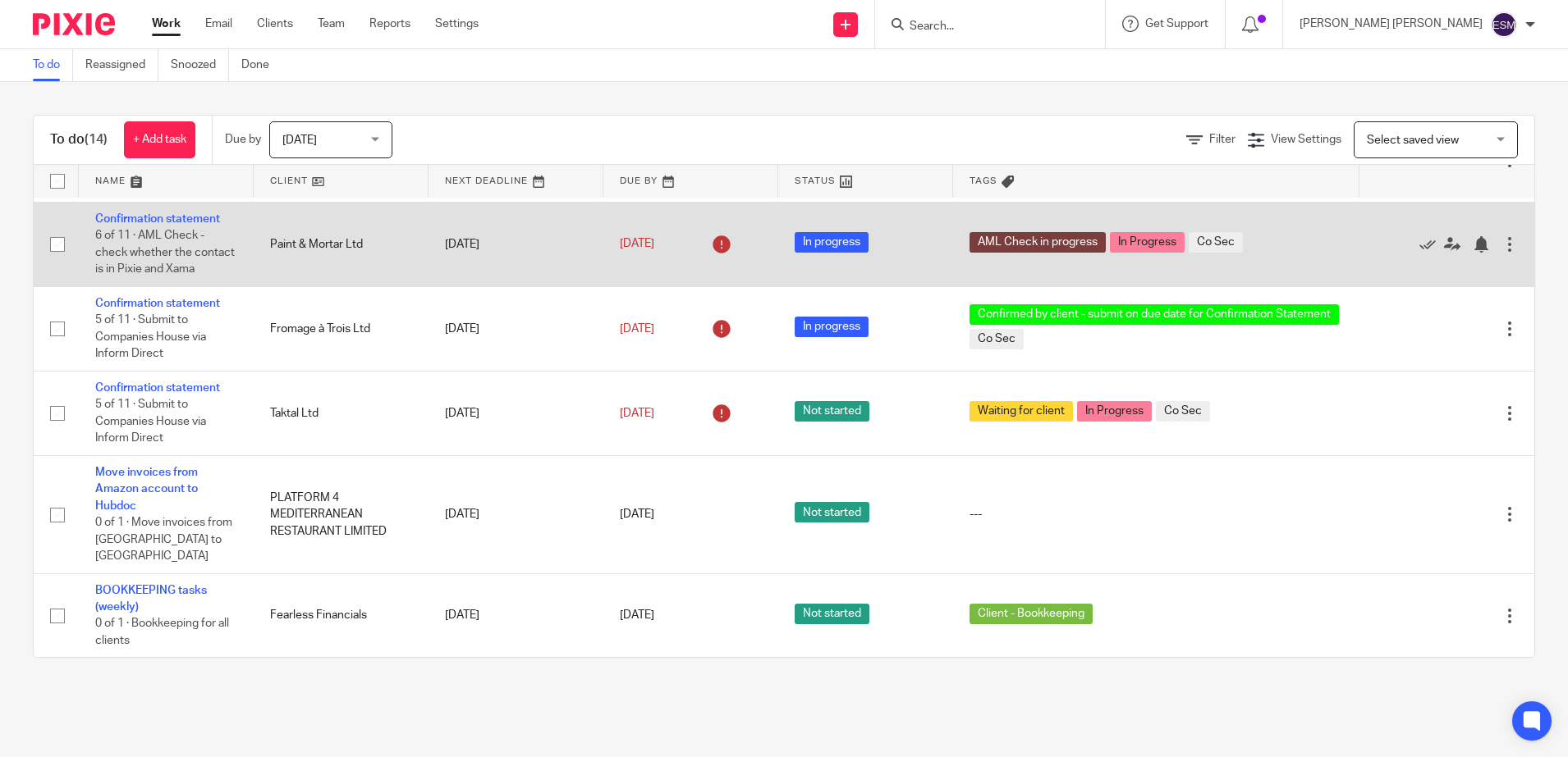
scroll to position [883, 0]
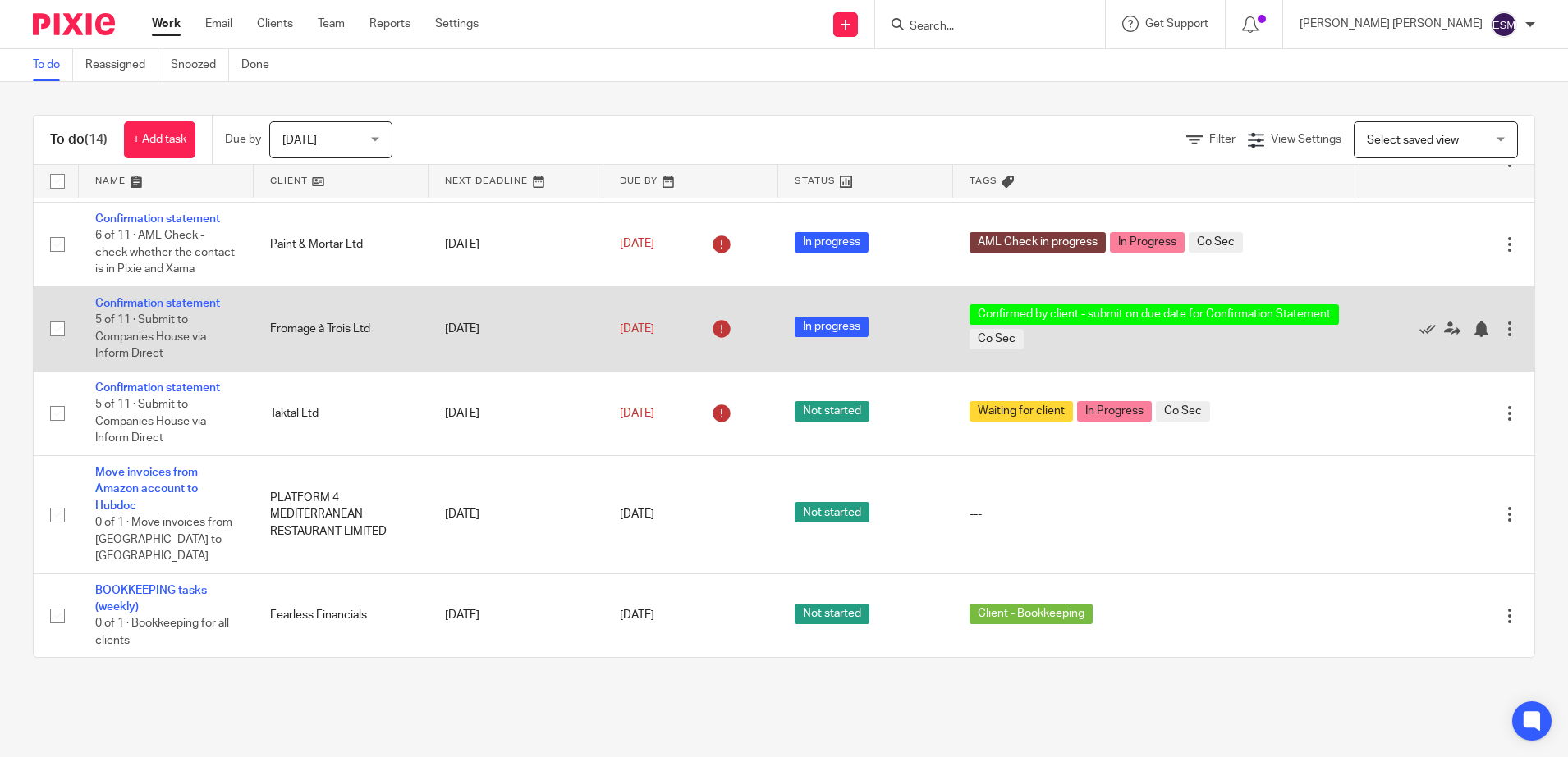
click at [182, 309] on link "Confirmation statement" at bounding box center [158, 303] width 125 height 11
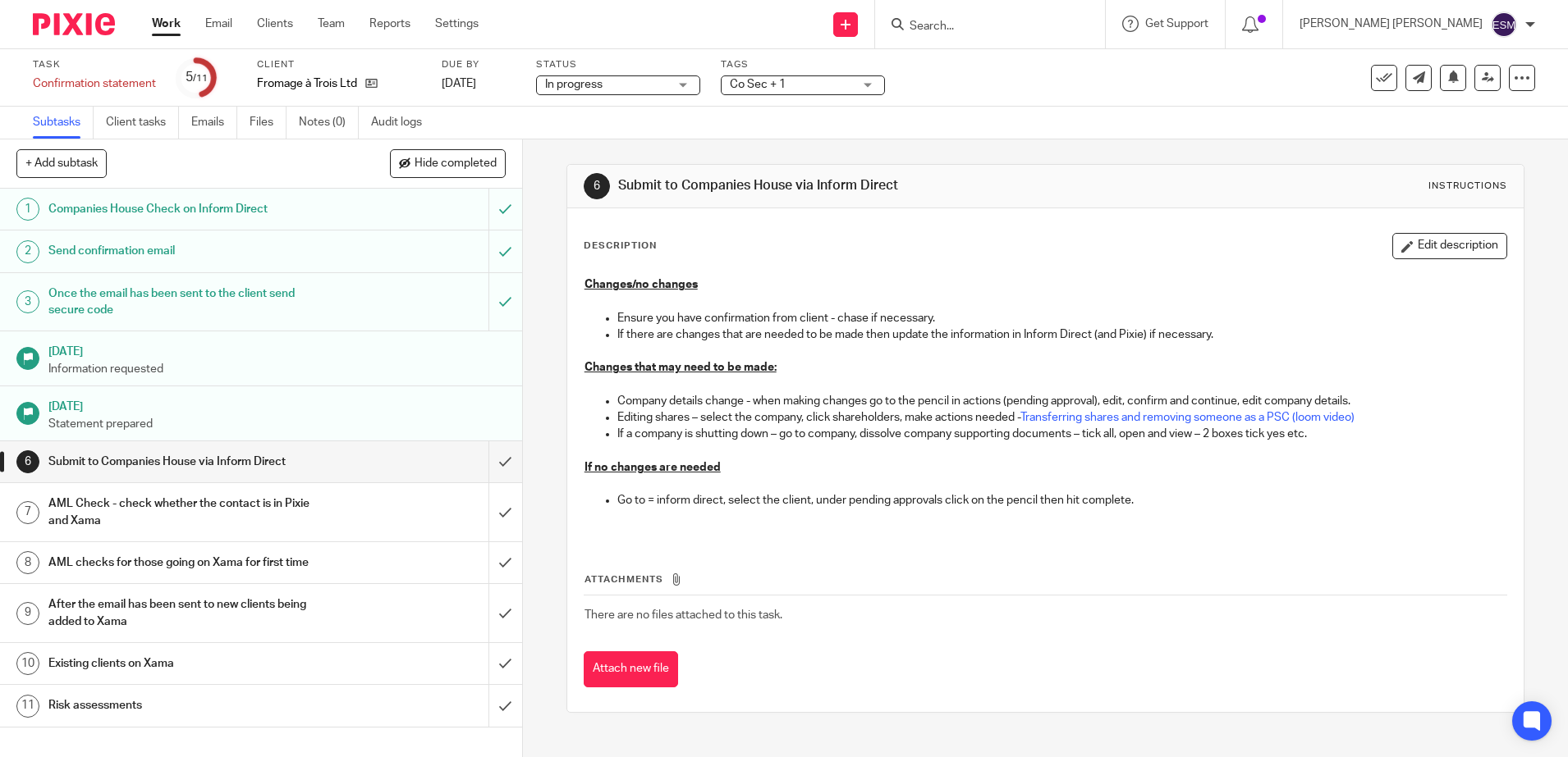
click at [862, 89] on div "Co Sec + 1" at bounding box center [803, 85] width 164 height 19
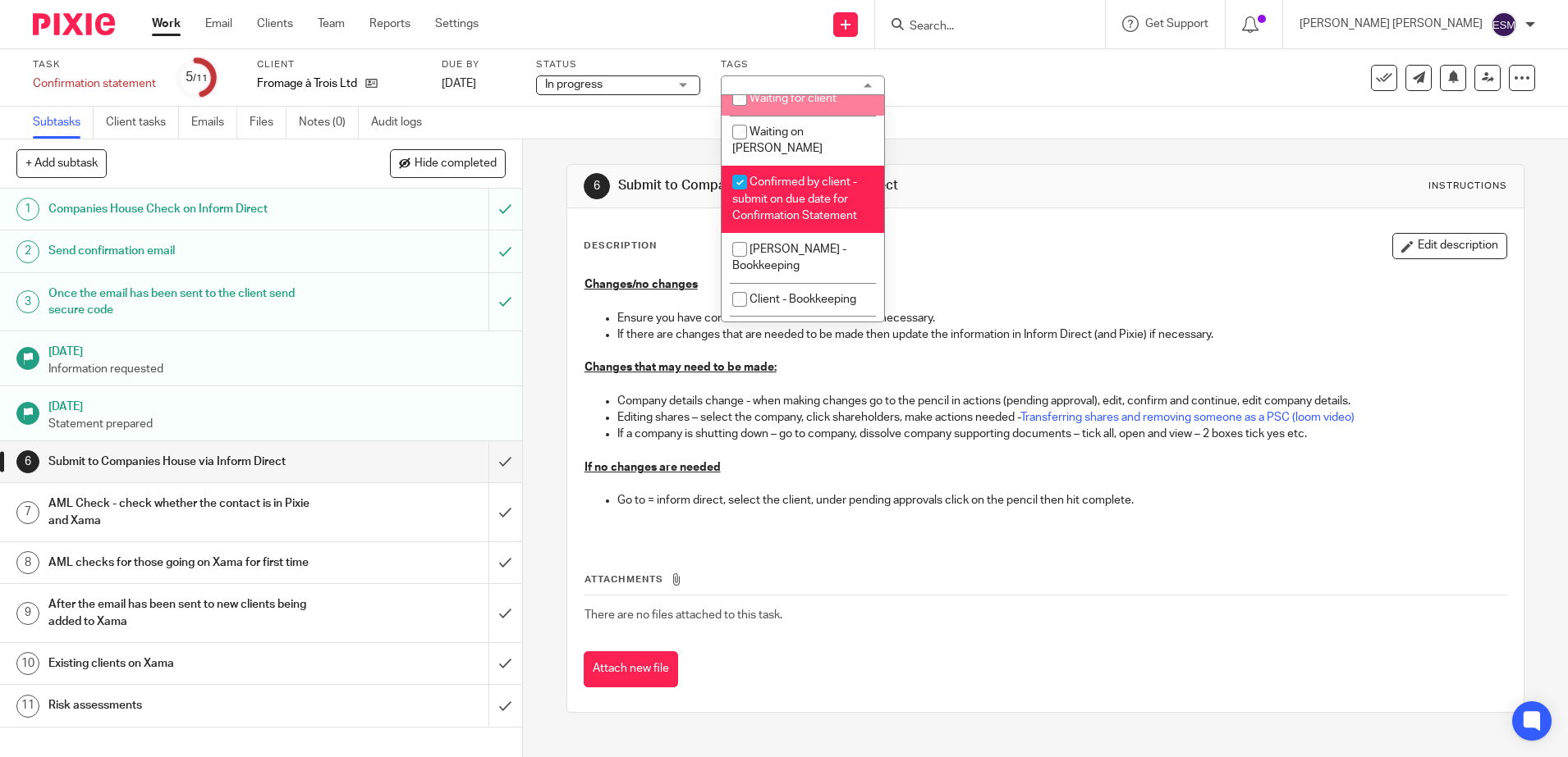
scroll to position [472, 0]
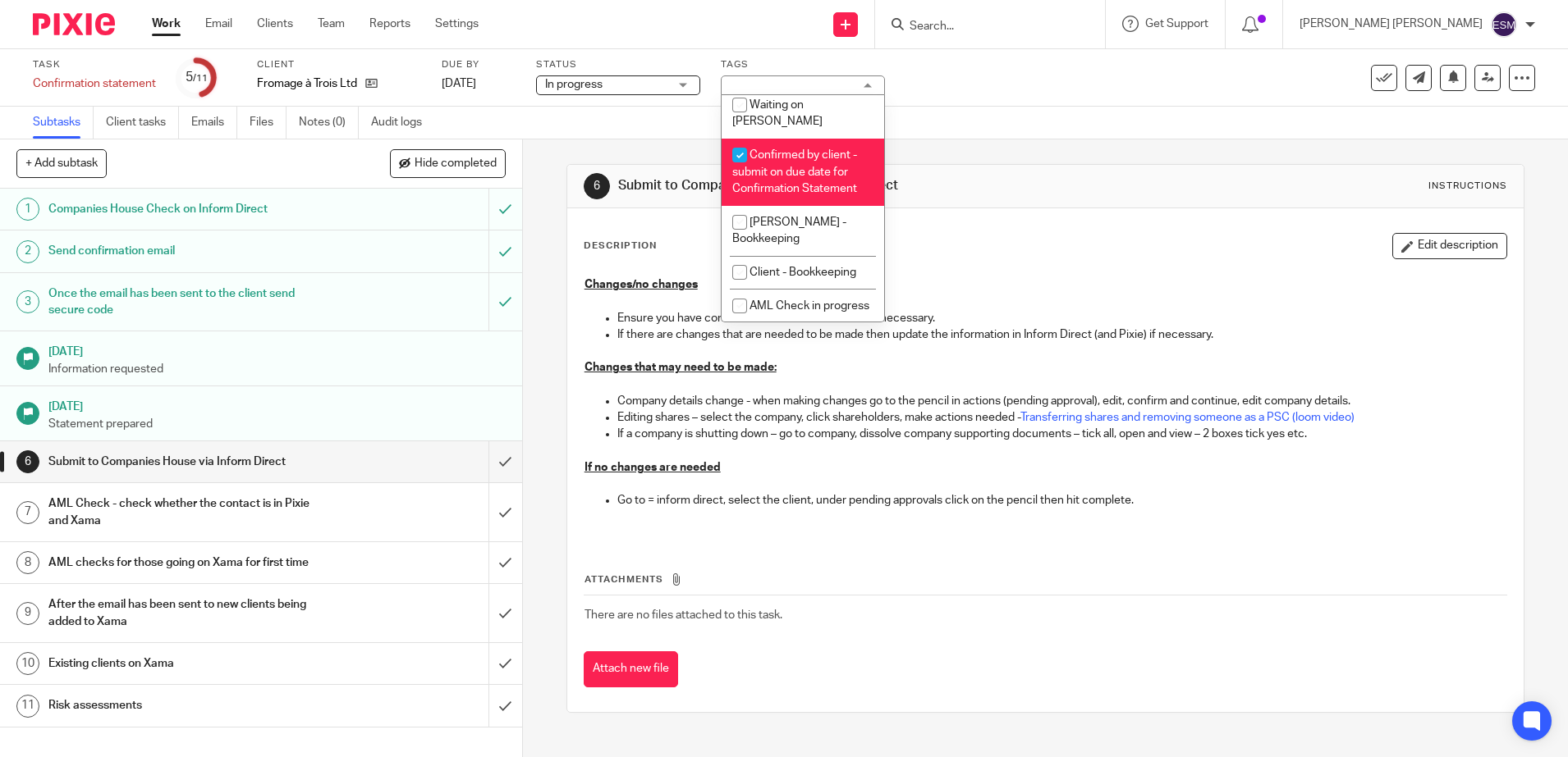
click at [769, 153] on span "Confirmed by client - submit on due date for Confirmation Statement" at bounding box center [795, 171] width 125 height 45
checkbox input "false"
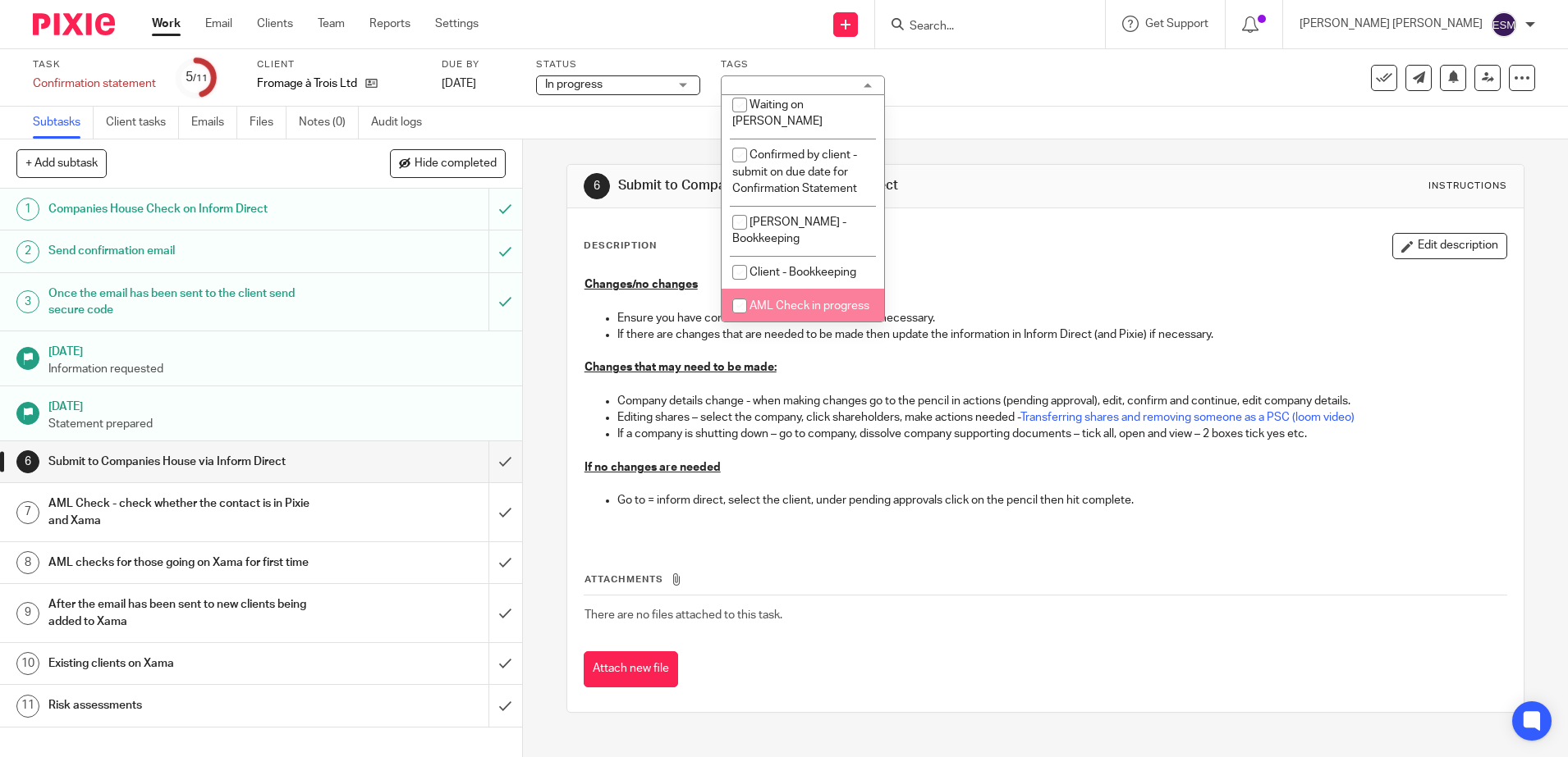
click at [754, 293] on input "checkbox" at bounding box center [739, 306] width 31 height 31
checkbox input "true"
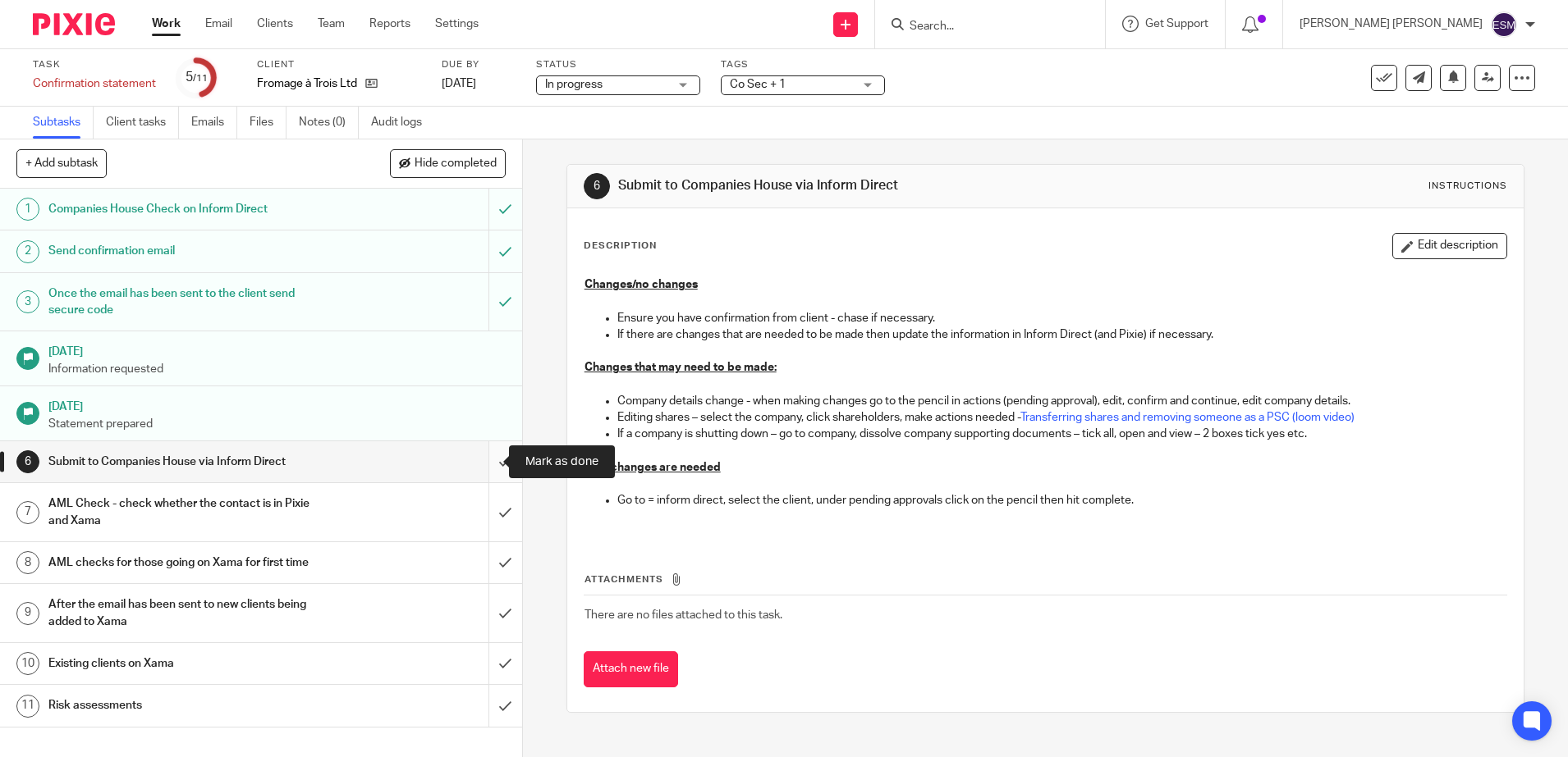
click at [490, 459] on input "submit" at bounding box center [261, 462] width 522 height 41
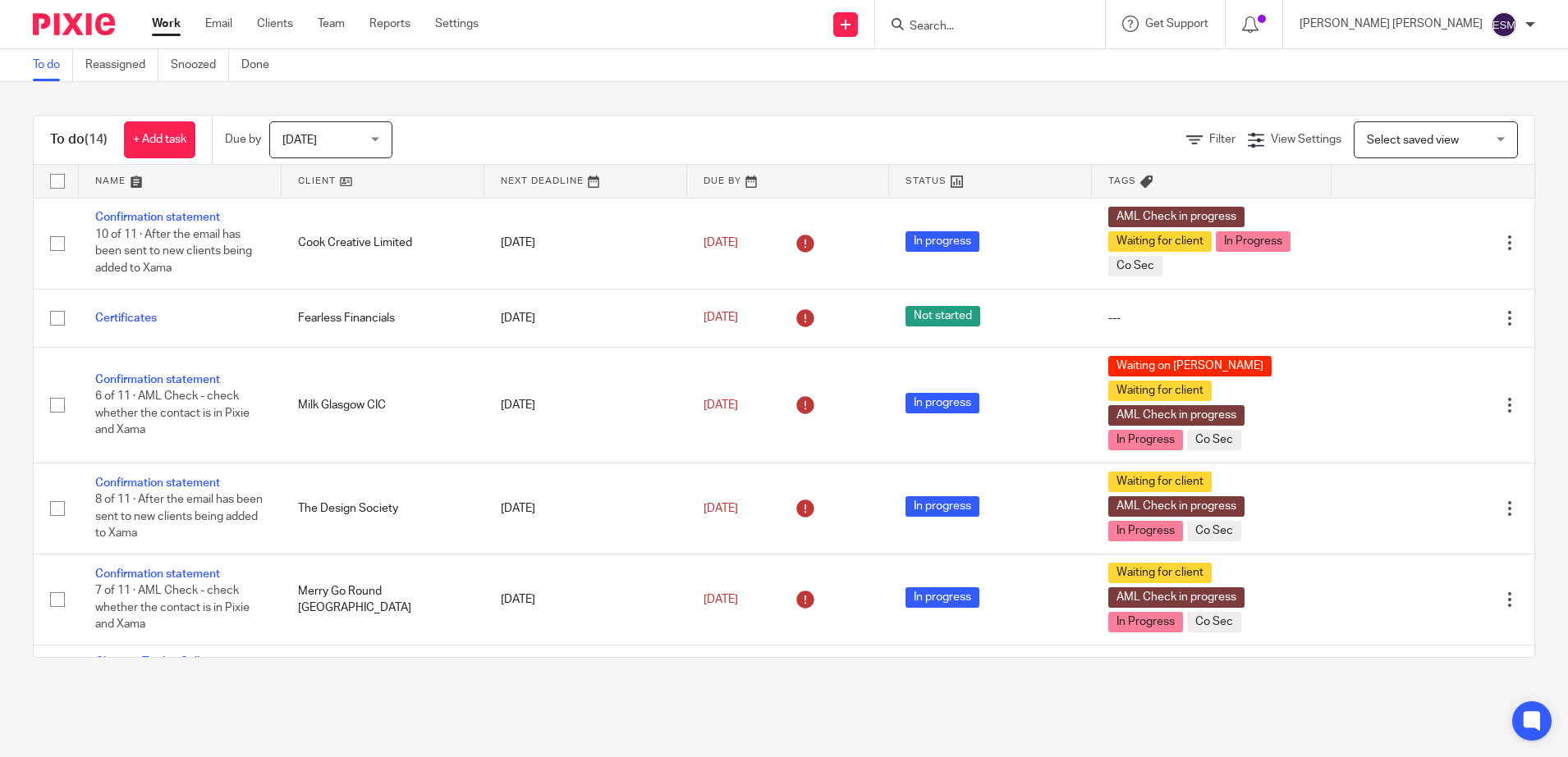
click at [1507, 31] on img at bounding box center [1504, 25] width 26 height 26
click at [1450, 108] on span "Logout" at bounding box center [1459, 114] width 37 height 11
